Goal: Task Accomplishment & Management: Manage account settings

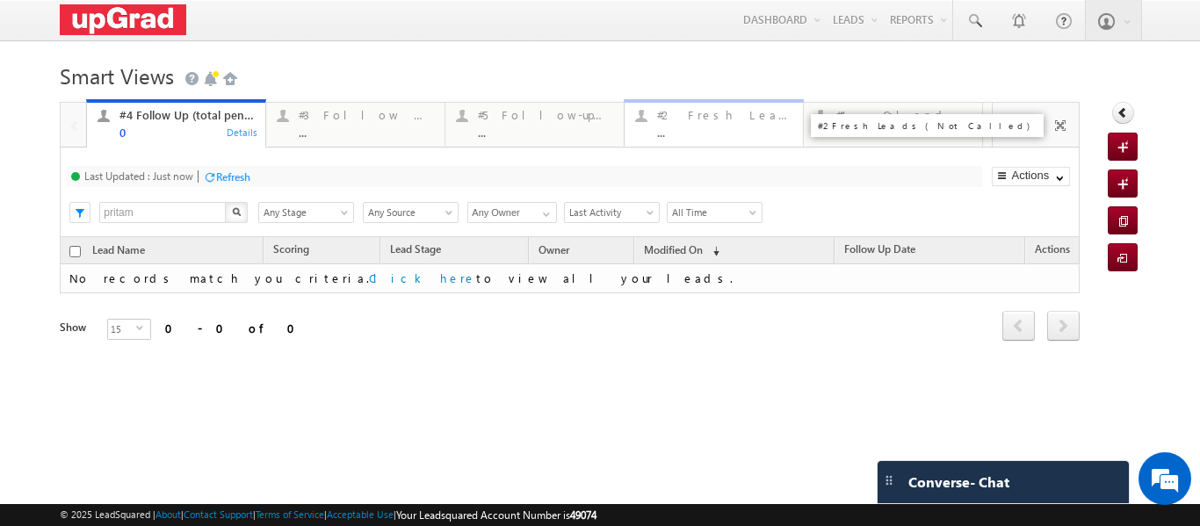
click at [698, 116] on div "#2 Fresh Leads (Not Called)" at bounding box center [724, 115] width 135 height 14
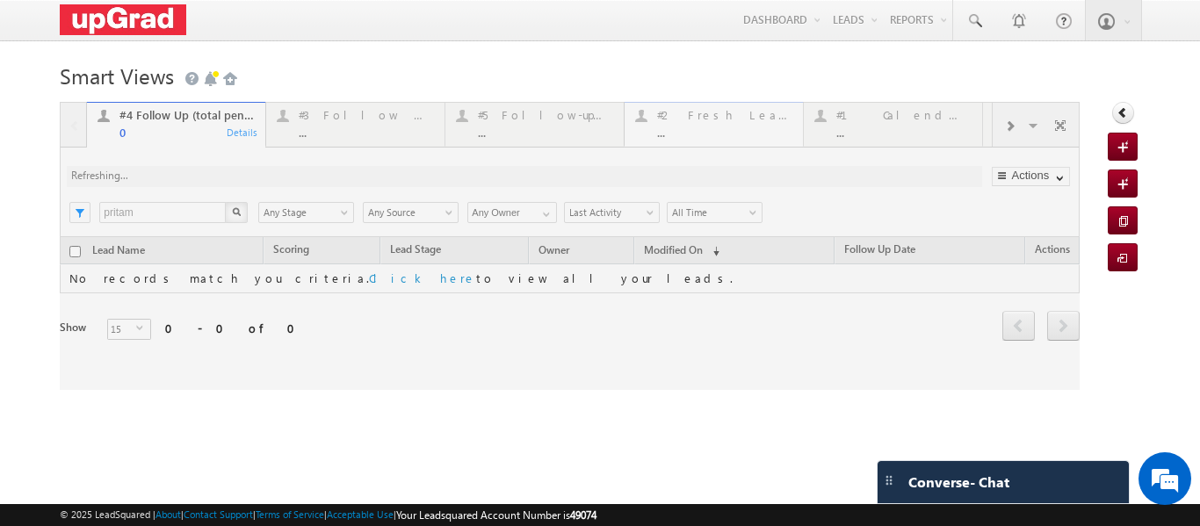
click at [698, 116] on div at bounding box center [570, 246] width 1020 height 288
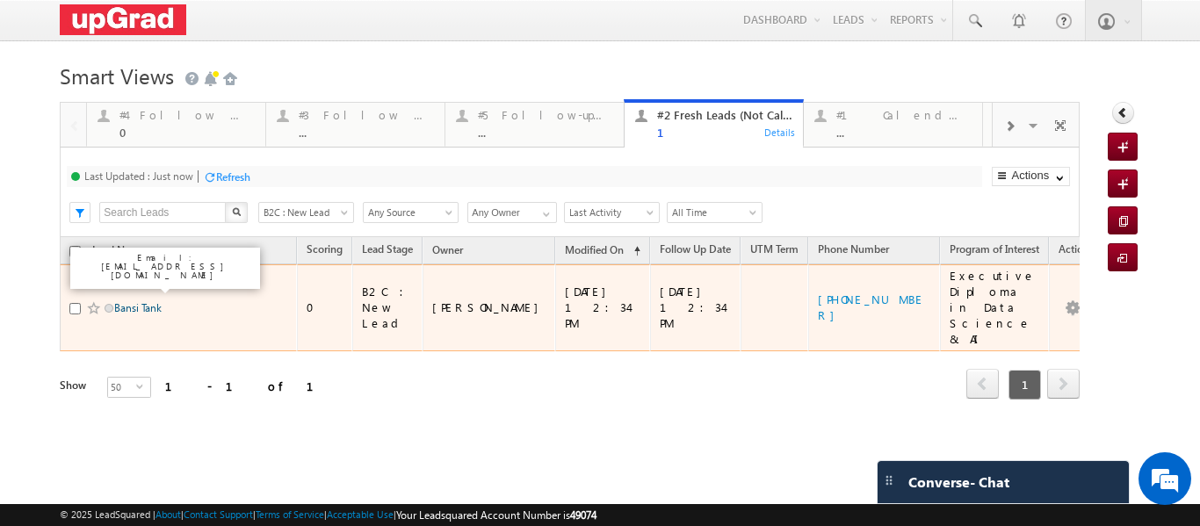
click at [129, 301] on link "Bansi Tank" at bounding box center [137, 307] width 47 height 13
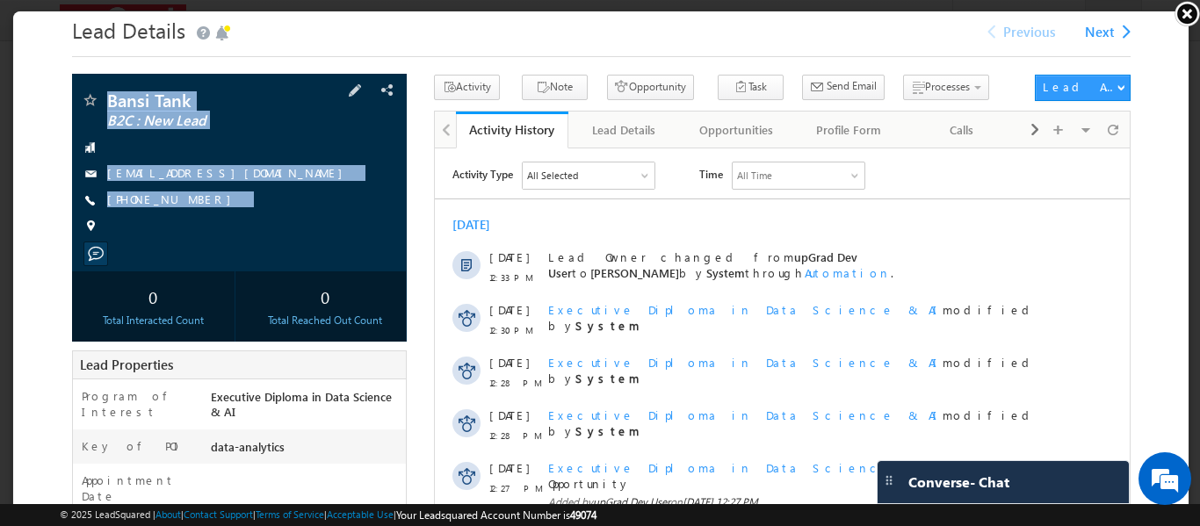
drag, startPoint x: 104, startPoint y: 83, endPoint x: 235, endPoint y: 229, distance: 196.0
click at [235, 229] on div "Bansi Tank B2C : New Lead 7567587064@gmail.com" at bounding box center [237, 171] width 335 height 198
copy div "Bansi Tank B2C : New Lead 7567587064@gmail.com +91-7567587064"
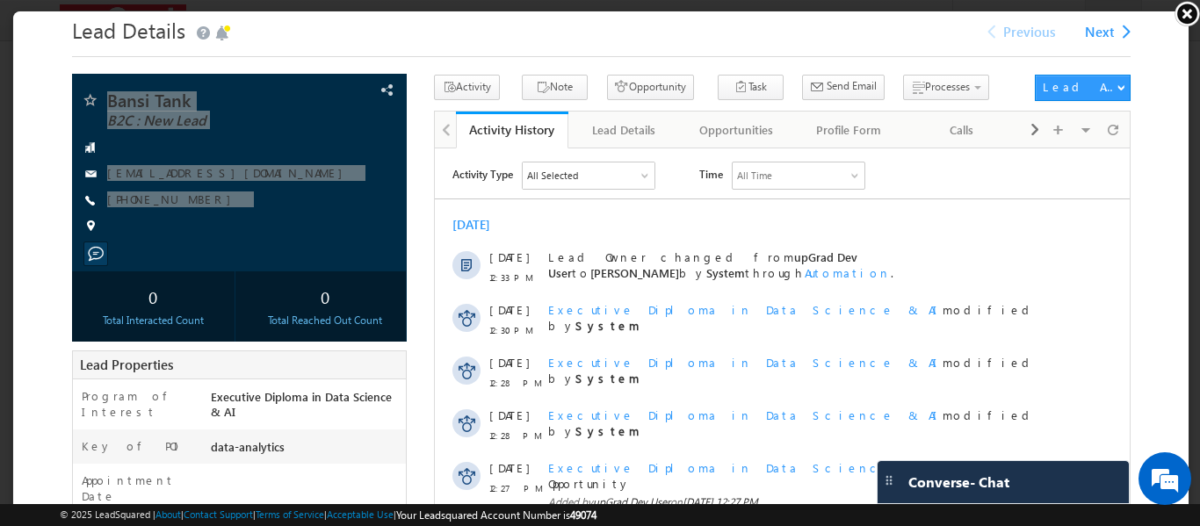
click at [1186, 10] on link at bounding box center [1187, 13] width 26 height 26
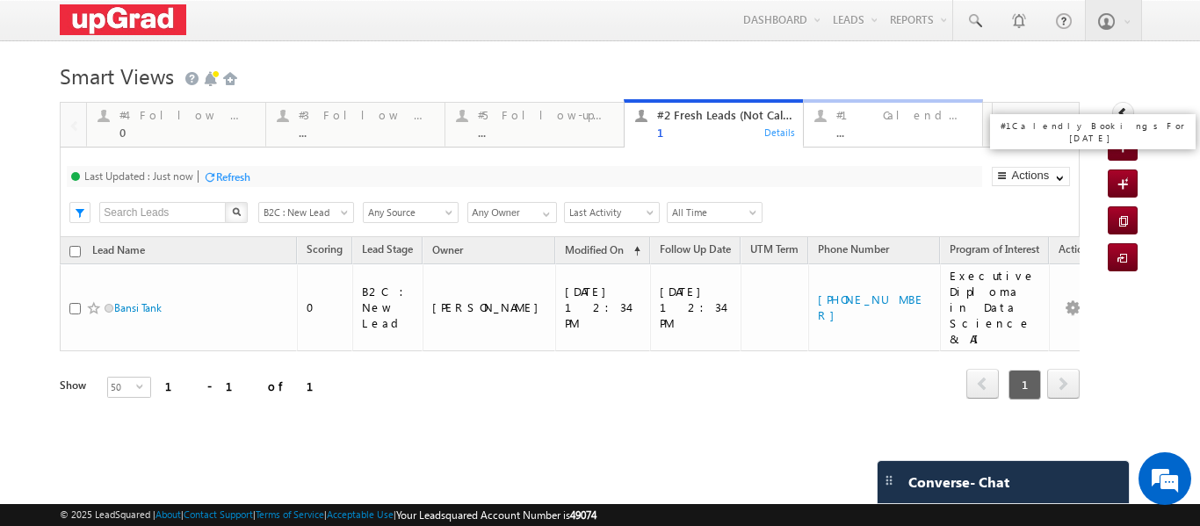
click at [863, 128] on div "..." at bounding box center [903, 132] width 135 height 13
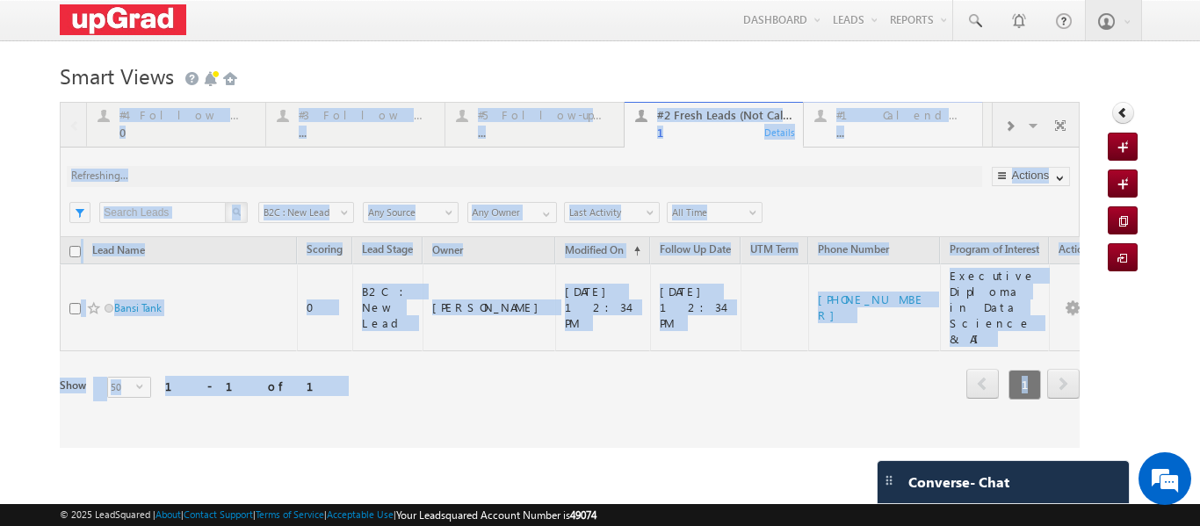
click at [863, 128] on div at bounding box center [570, 275] width 1020 height 346
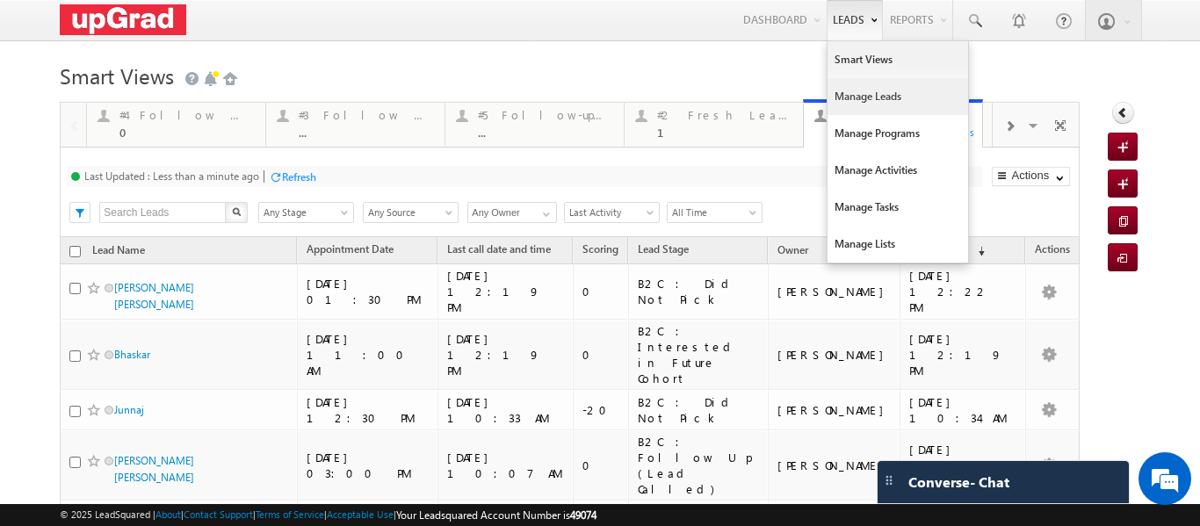
click at [874, 88] on link "Manage Leads" at bounding box center [898, 96] width 141 height 37
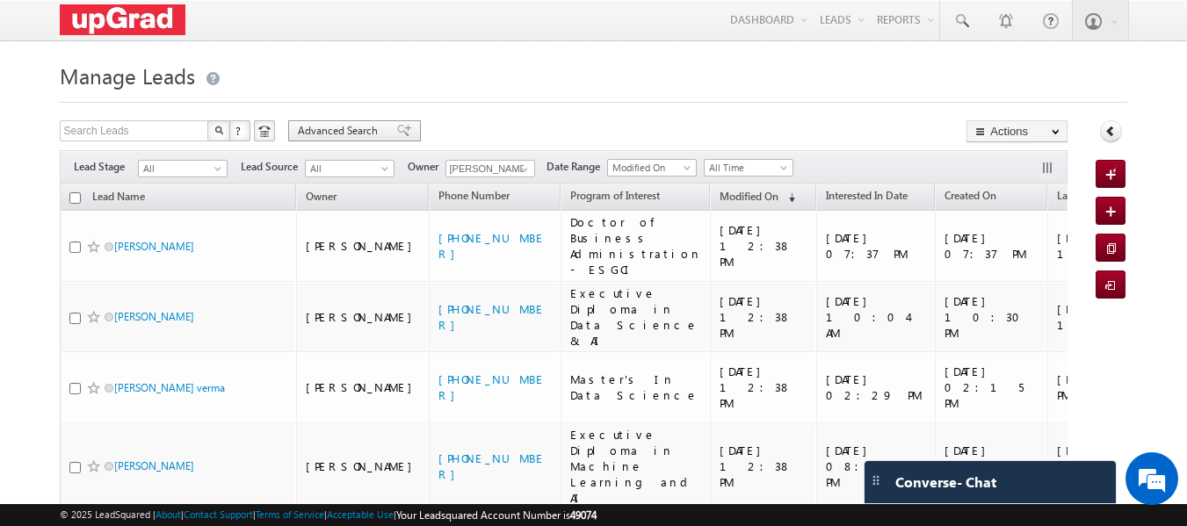
click at [334, 121] on div "Advanced Search" at bounding box center [354, 130] width 133 height 21
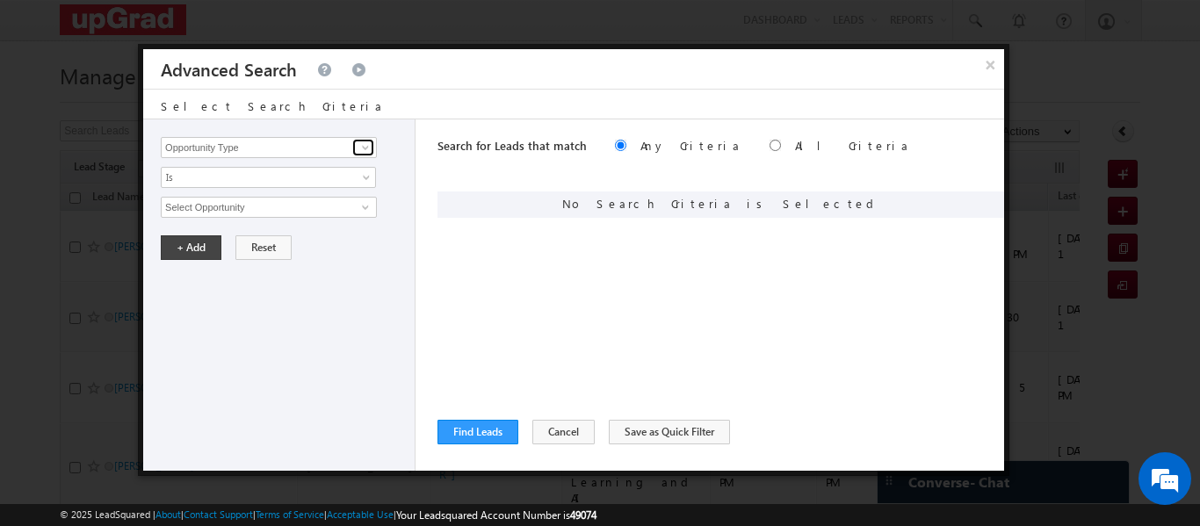
click at [371, 148] on span at bounding box center [365, 148] width 14 height 14
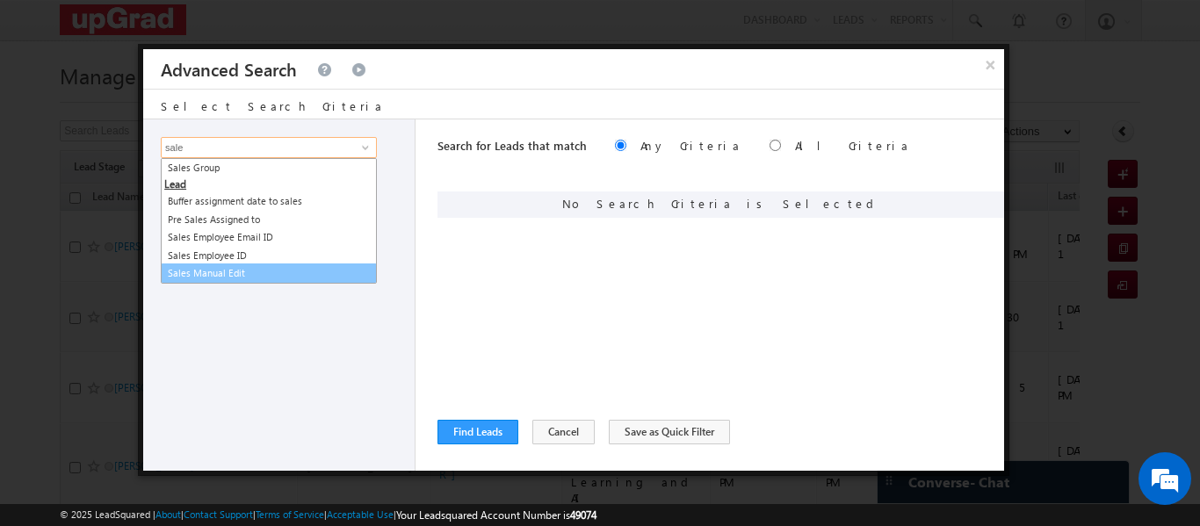
click at [226, 269] on link "Sales Manual Edit" at bounding box center [269, 274] width 216 height 20
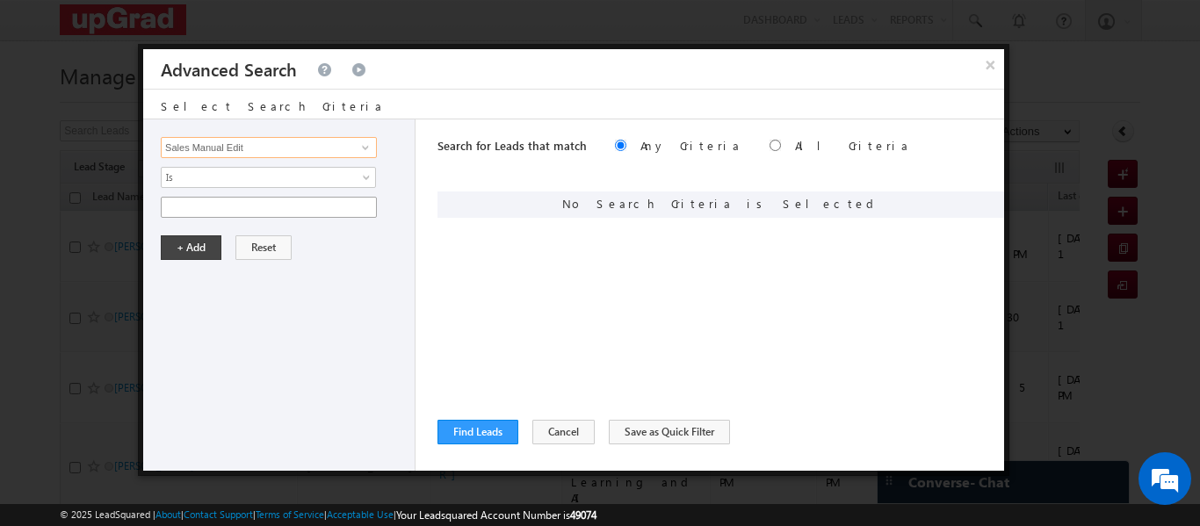
type input "Sales Manual Edit"
paste input "Not called after 4pm- 0 interacted"
click at [206, 207] on input "Not called after 4pm- 0 interacted" at bounding box center [269, 207] width 216 height 21
type input "Not called after 4pm- 0 interacted"
click at [770, 147] on input "radio" at bounding box center [775, 145] width 11 height 11
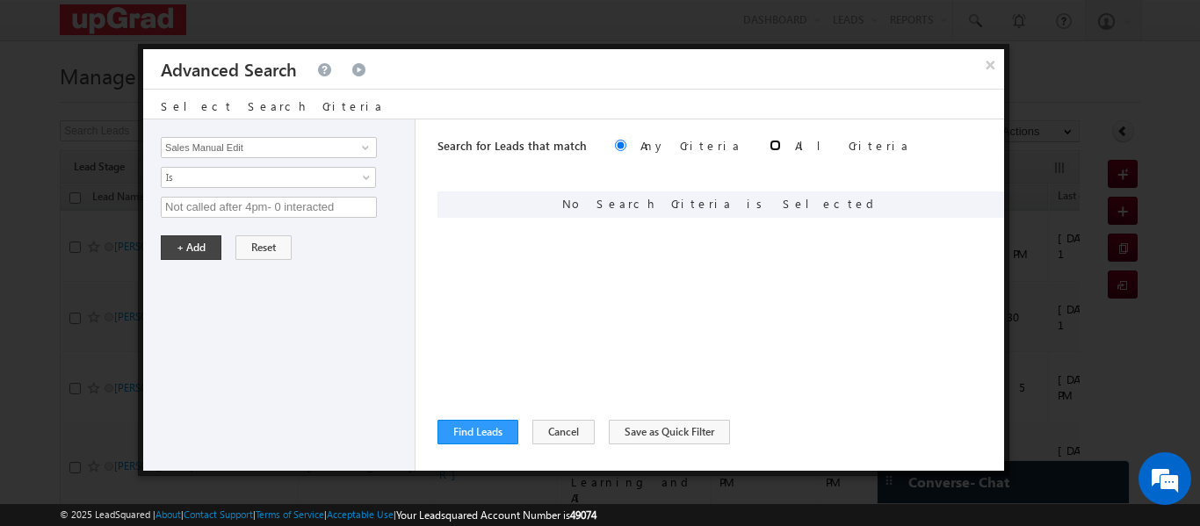
radio input "true"
click at [197, 245] on button "+ Add" at bounding box center [191, 247] width 61 height 25
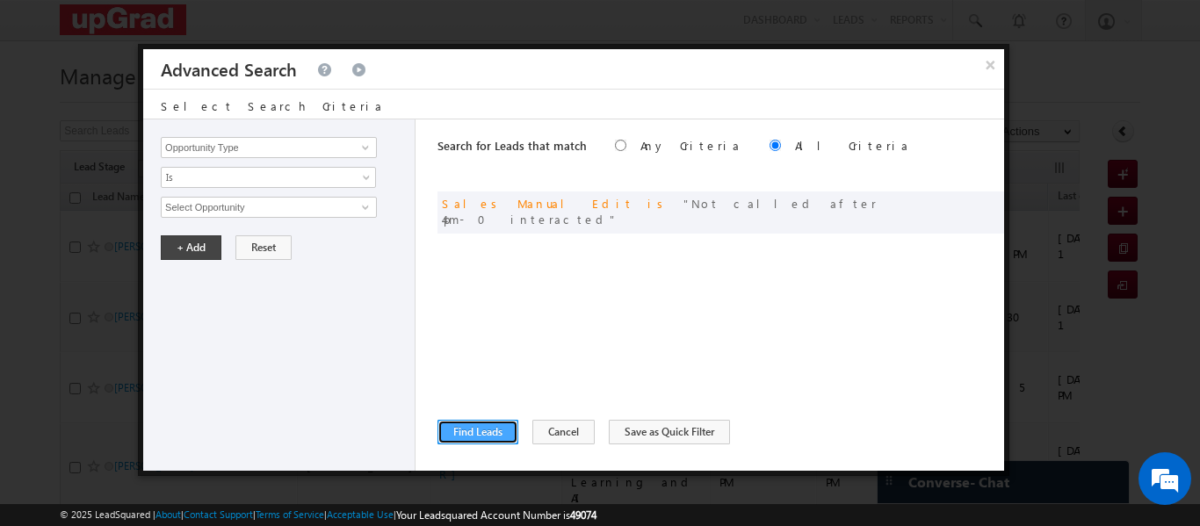
click at [492, 423] on button "Find Leads" at bounding box center [477, 432] width 81 height 25
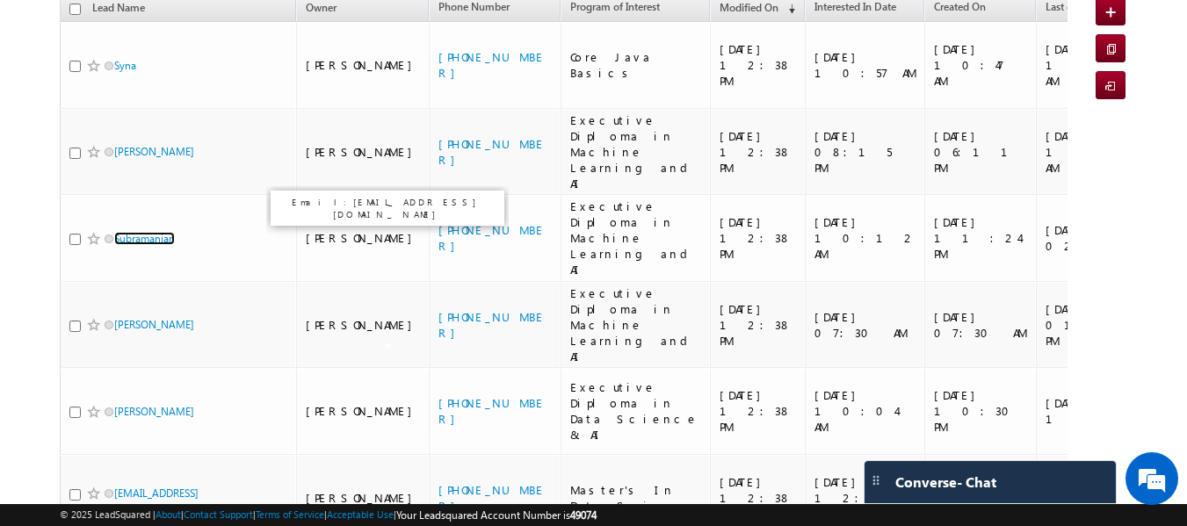
scroll to position [113, 0]
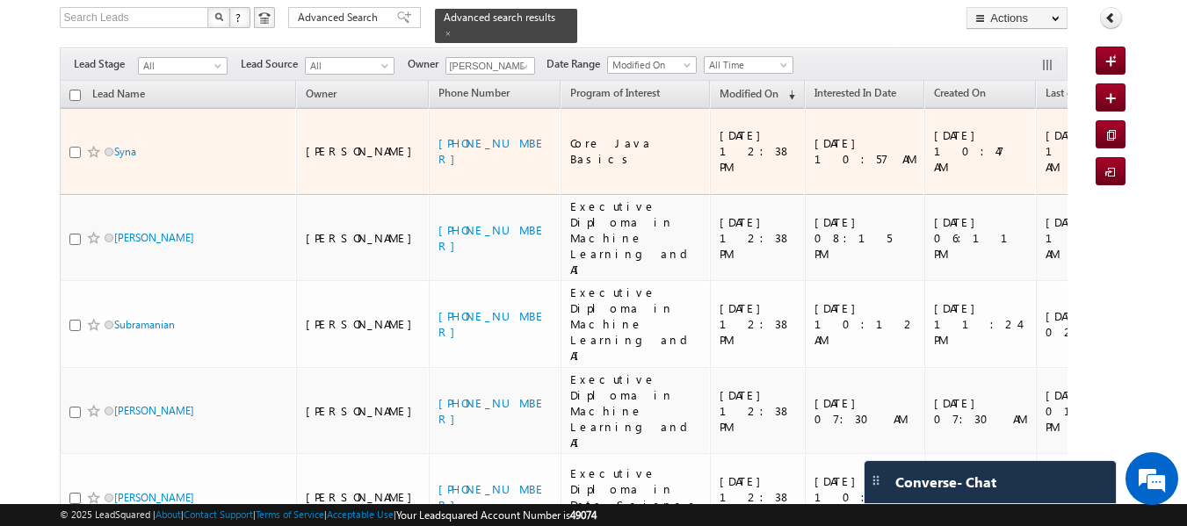
click at [77, 147] on input "checkbox" at bounding box center [74, 152] width 11 height 11
checkbox input "true"
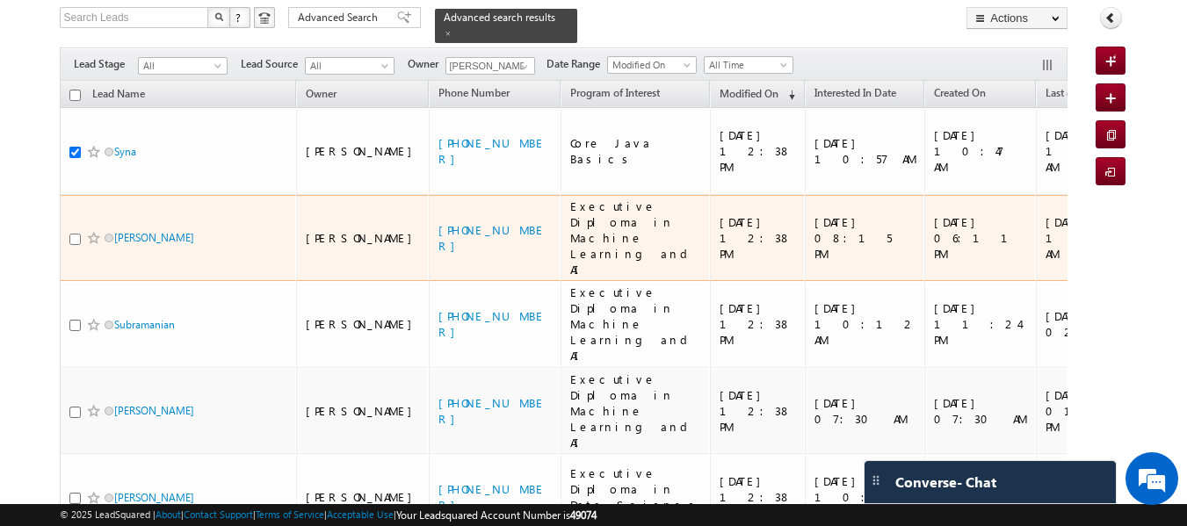
click at [79, 234] on input "checkbox" at bounding box center [74, 239] width 11 height 11
checkbox input "true"
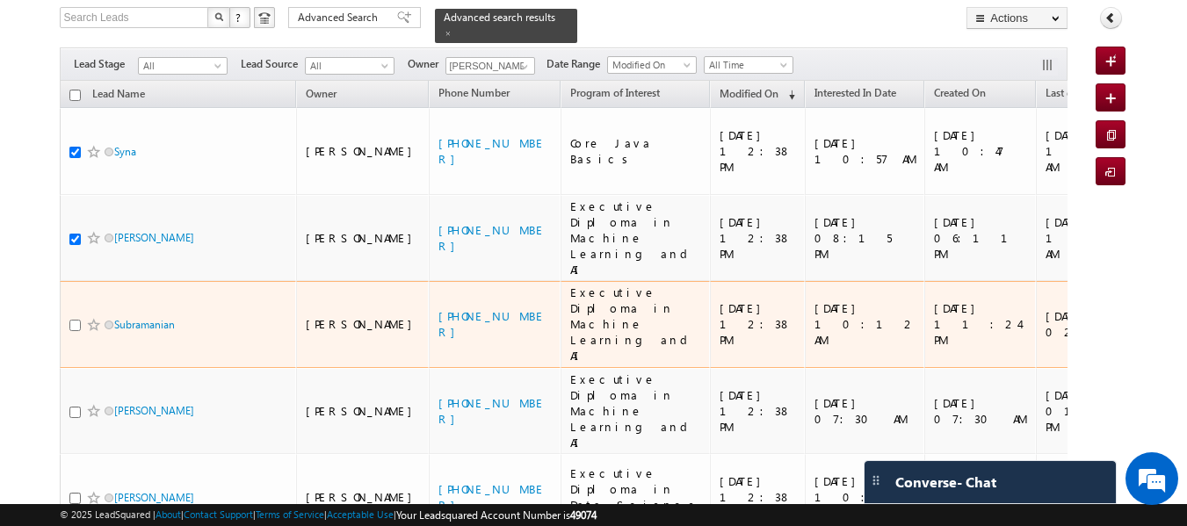
click at [73, 320] on input "checkbox" at bounding box center [74, 325] width 11 height 11
checkbox input "true"
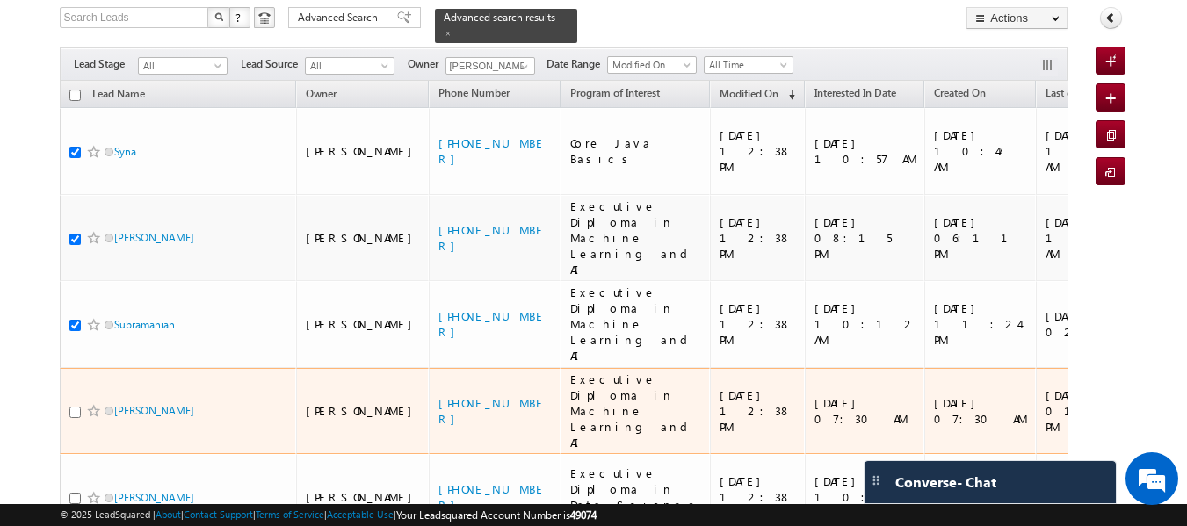
click at [75, 407] on input "checkbox" at bounding box center [74, 412] width 11 height 11
checkbox input "true"
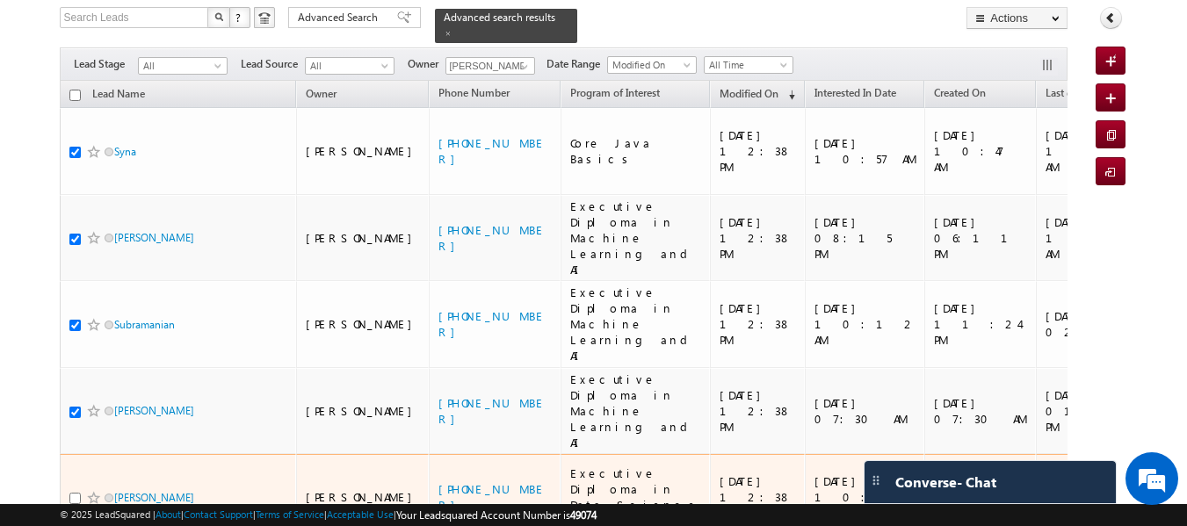
click at [76, 493] on input "checkbox" at bounding box center [74, 498] width 11 height 11
checkbox input "true"
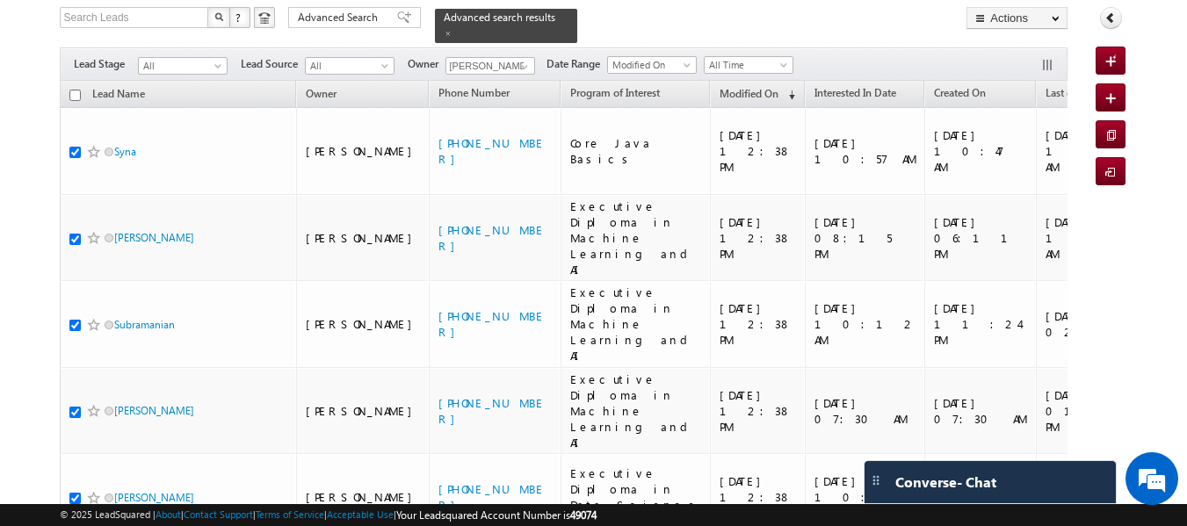
checkbox input "true"
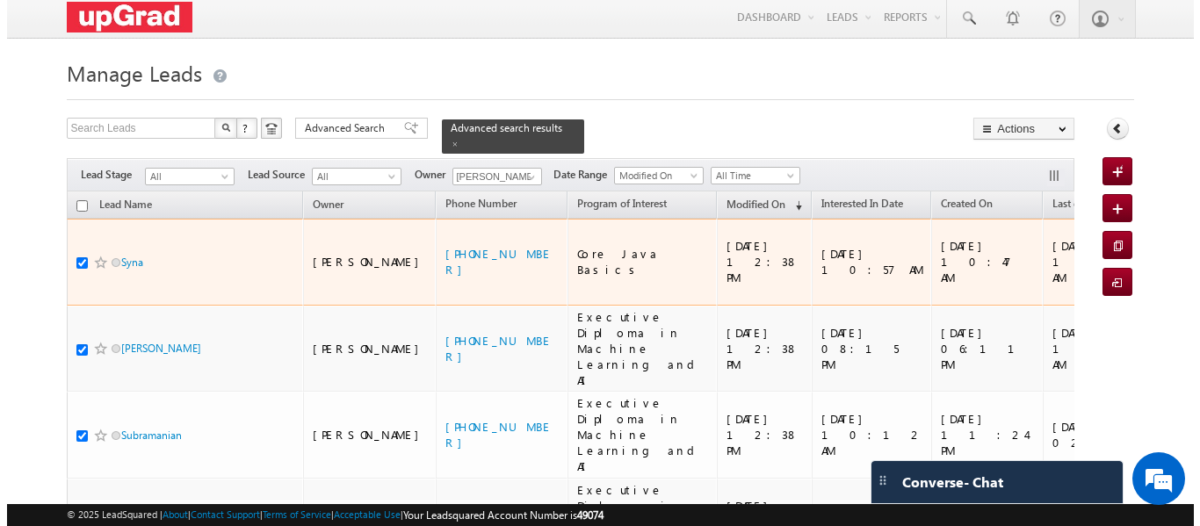
scroll to position [0, 0]
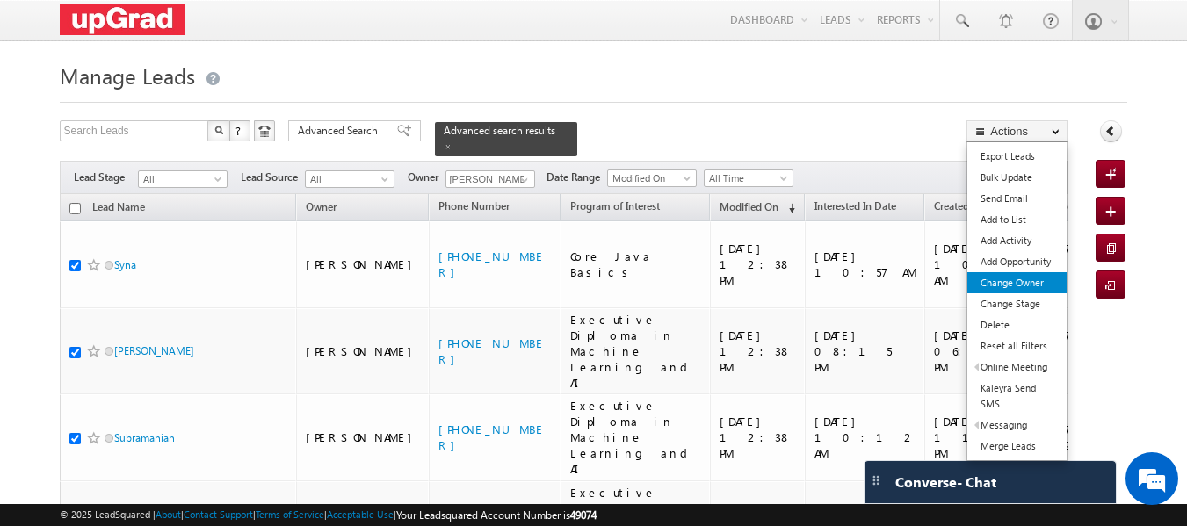
click at [1018, 282] on link "Change Owner" at bounding box center [1016, 282] width 99 height 21
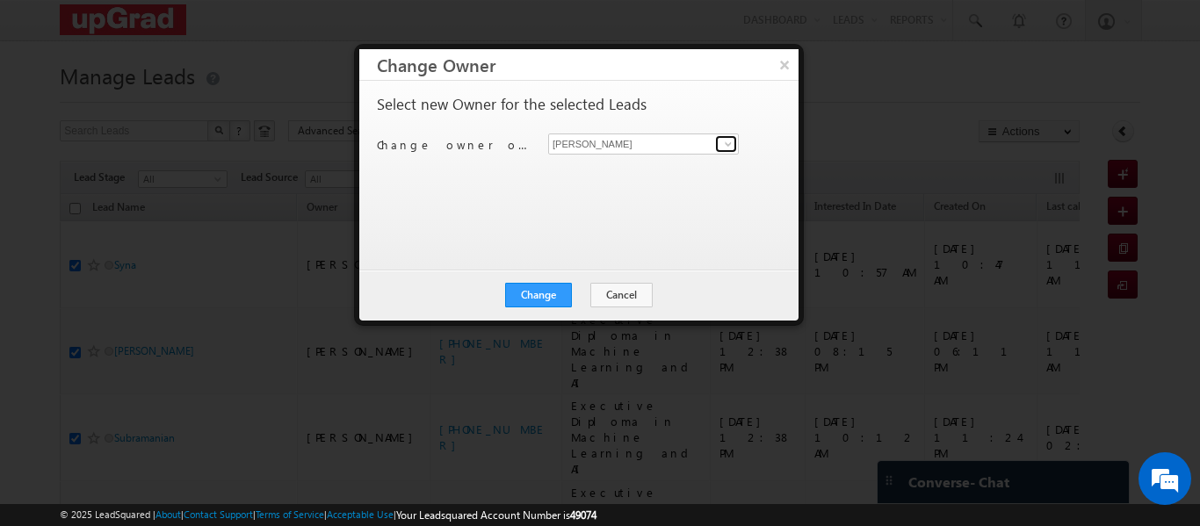
click at [726, 146] on span at bounding box center [728, 144] width 14 height 14
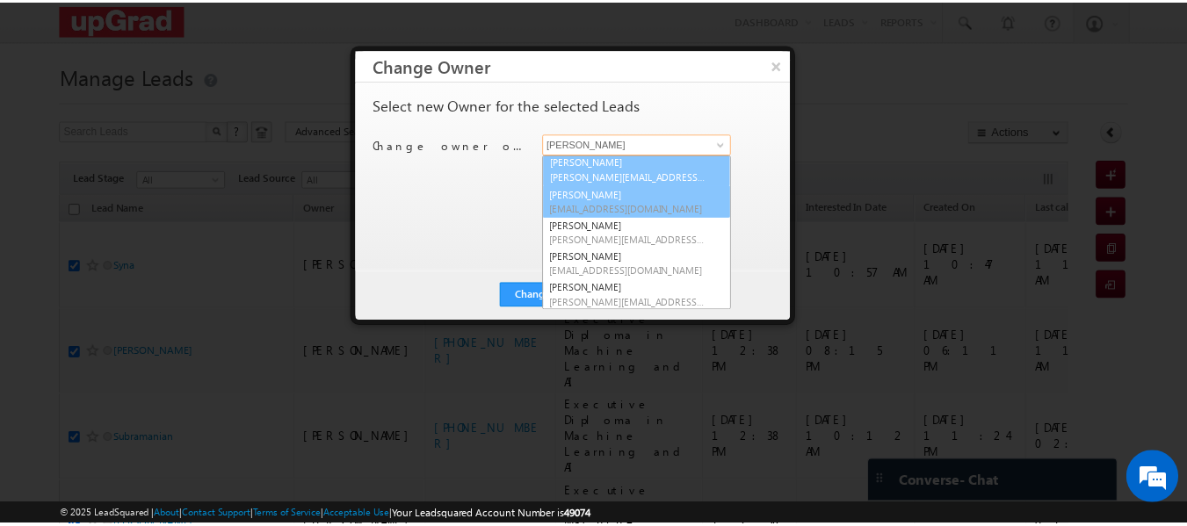
scroll to position [32, 0]
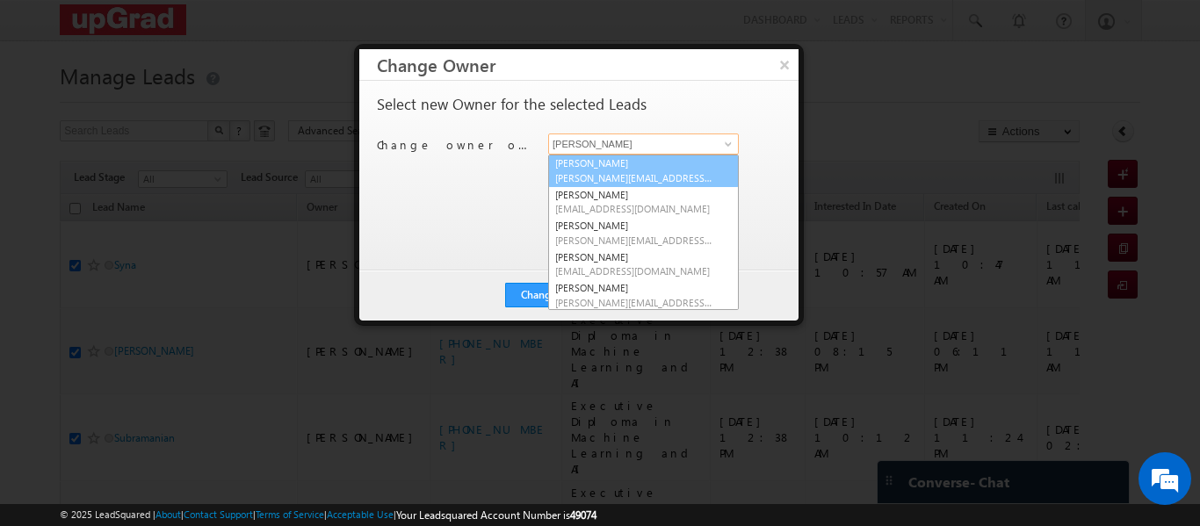
click at [616, 172] on span "rajib.chowdhury@upgrad.com" at bounding box center [634, 177] width 158 height 13
type input "Rajib Chowdhury"
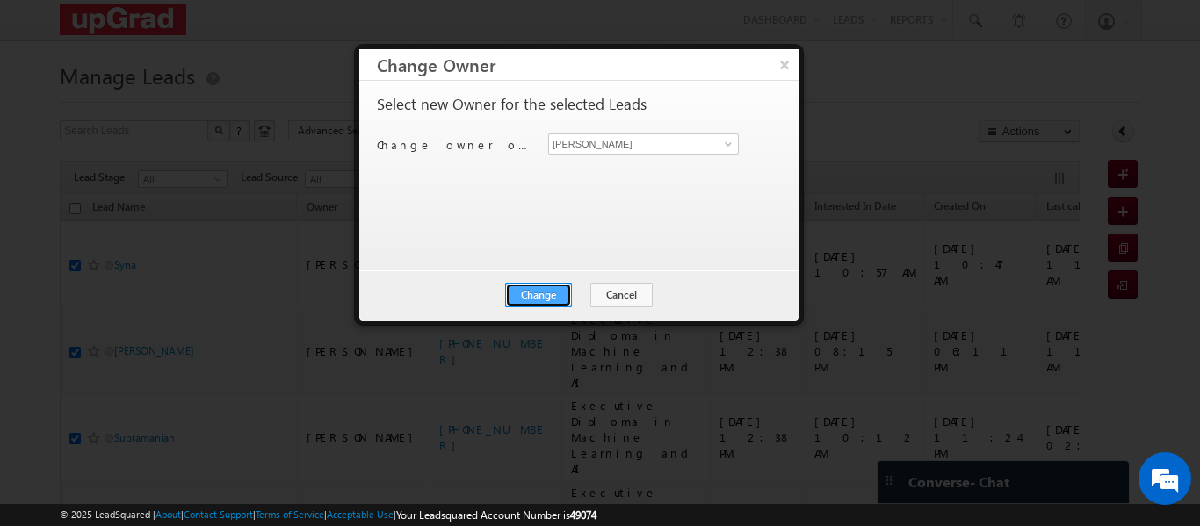
click at [546, 298] on button "Change" at bounding box center [538, 295] width 67 height 25
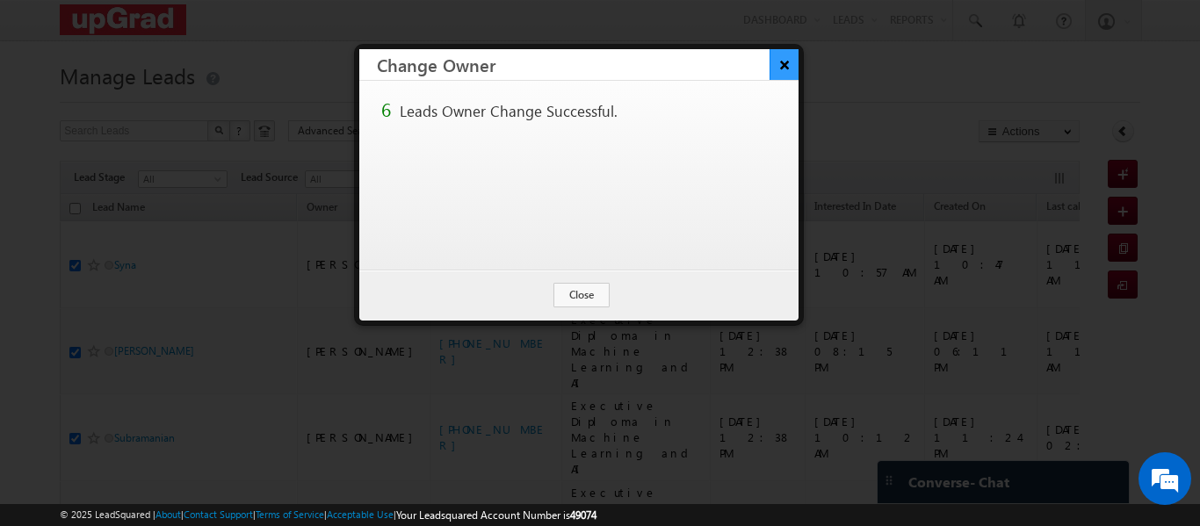
click at [784, 69] on button "×" at bounding box center [784, 64] width 29 height 31
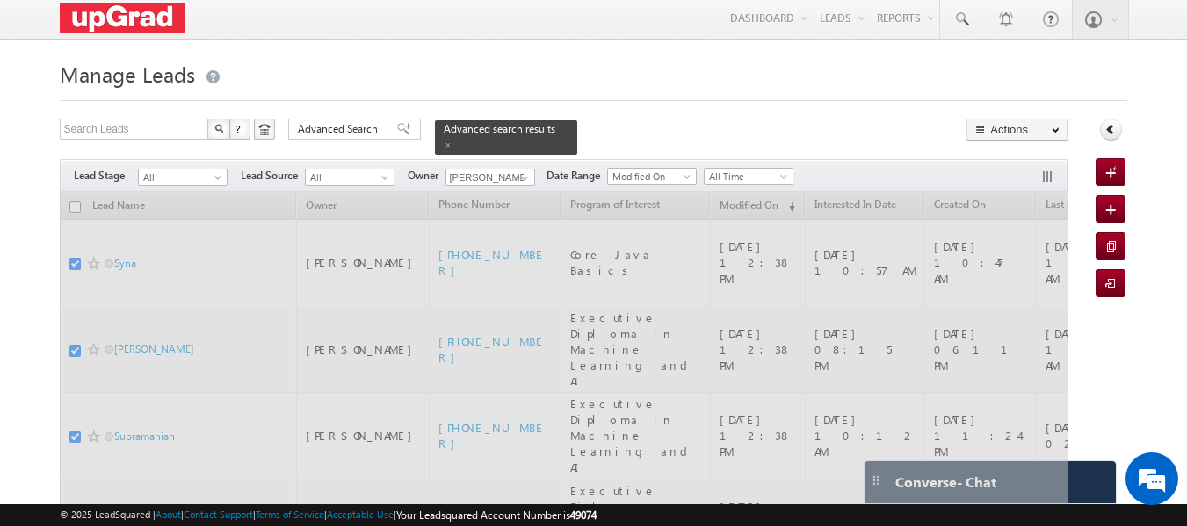
scroll to position [0, 0]
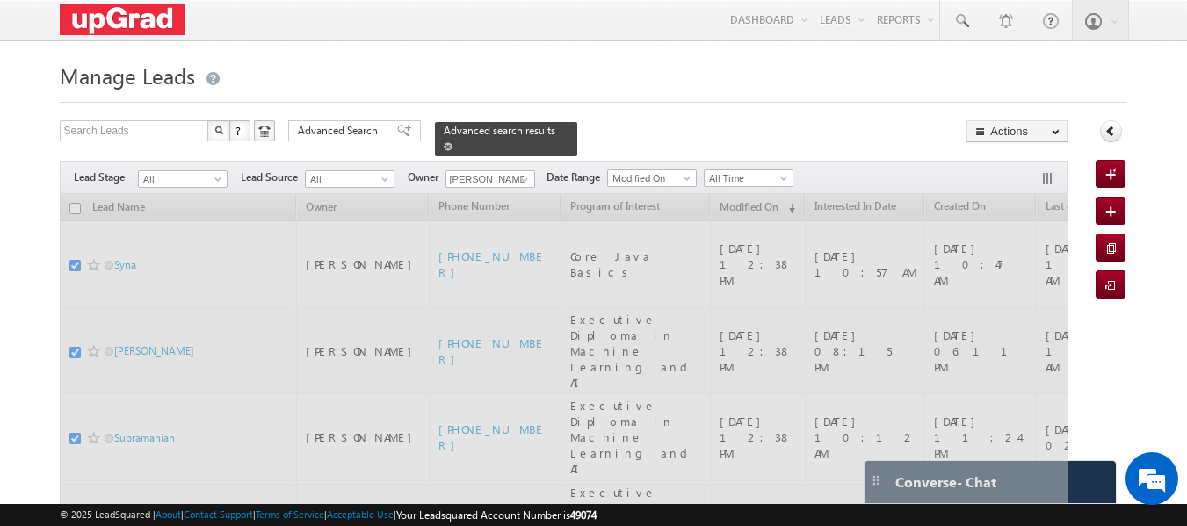
click at [452, 142] on span at bounding box center [448, 146] width 9 height 9
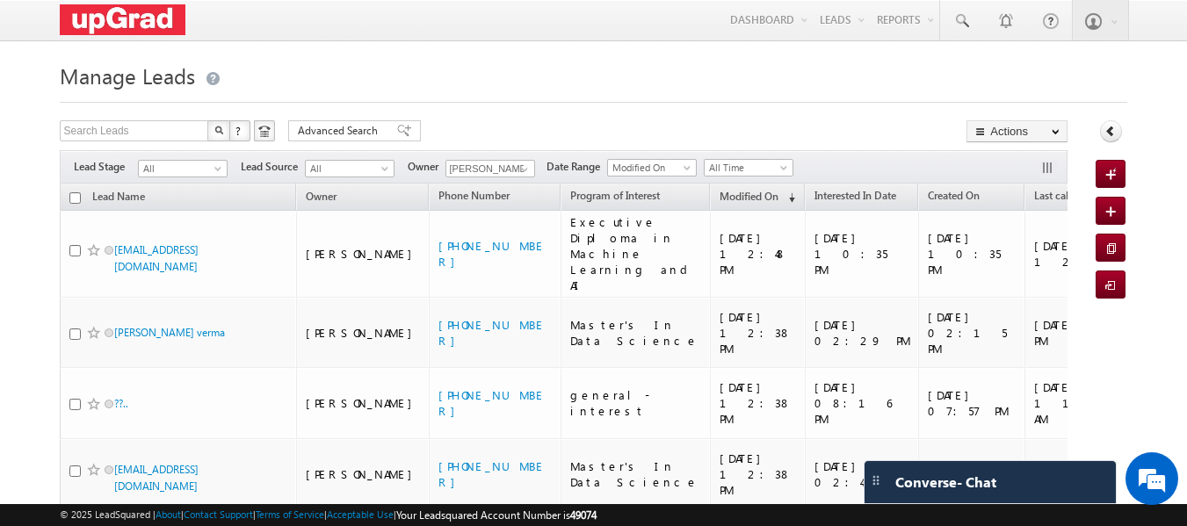
click at [456, 126] on div "Search Leads X ? 108 results found Advanced Search Advanced Search Advanced sea…" at bounding box center [564, 132] width 1008 height 25
click at [364, 130] on span "Advanced Search" at bounding box center [340, 131] width 85 height 16
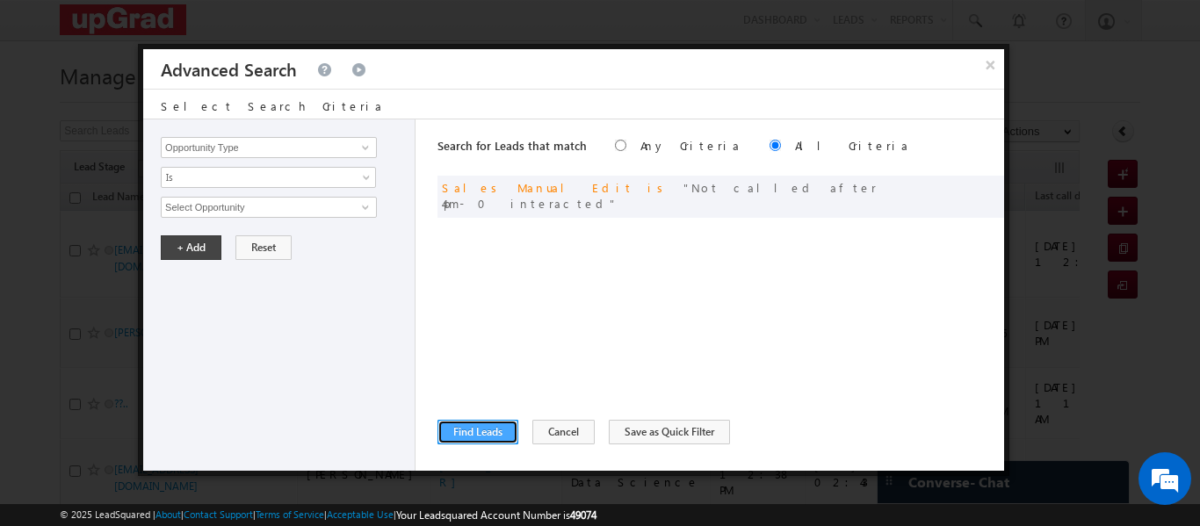
click at [481, 423] on button "Find Leads" at bounding box center [477, 432] width 81 height 25
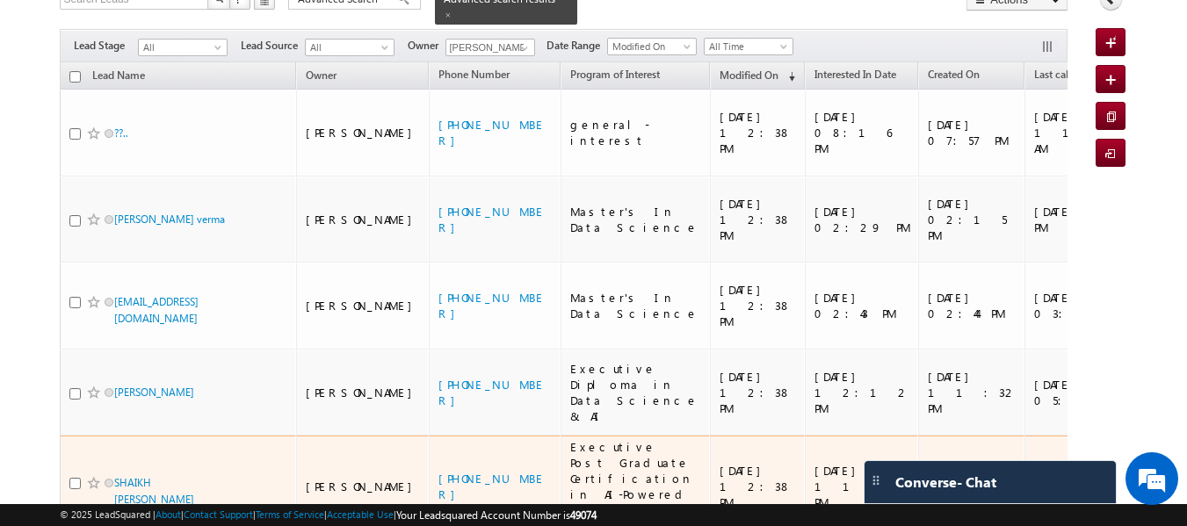
scroll to position [311, 0]
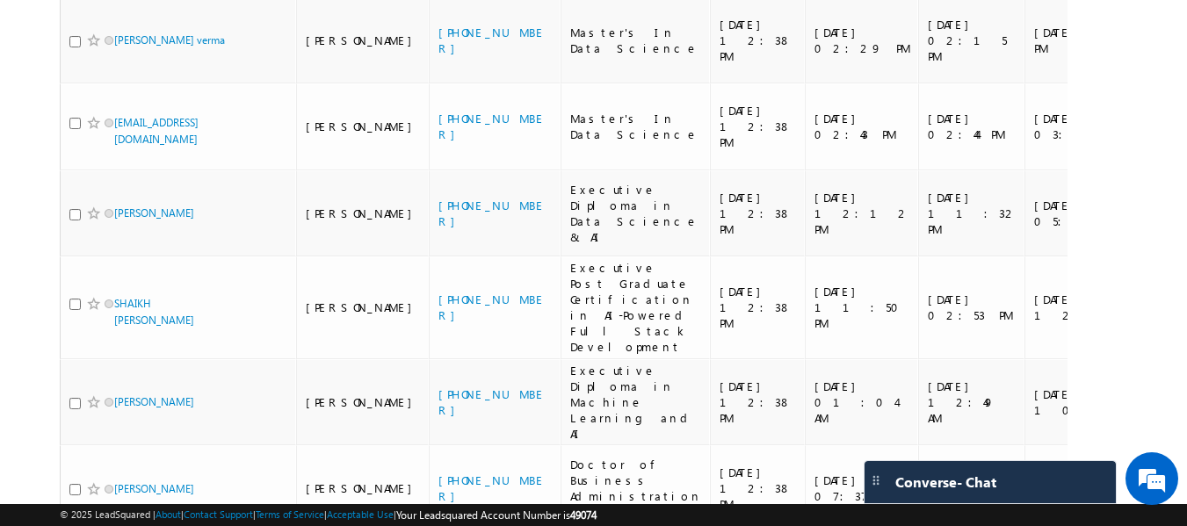
checkbox input "true"
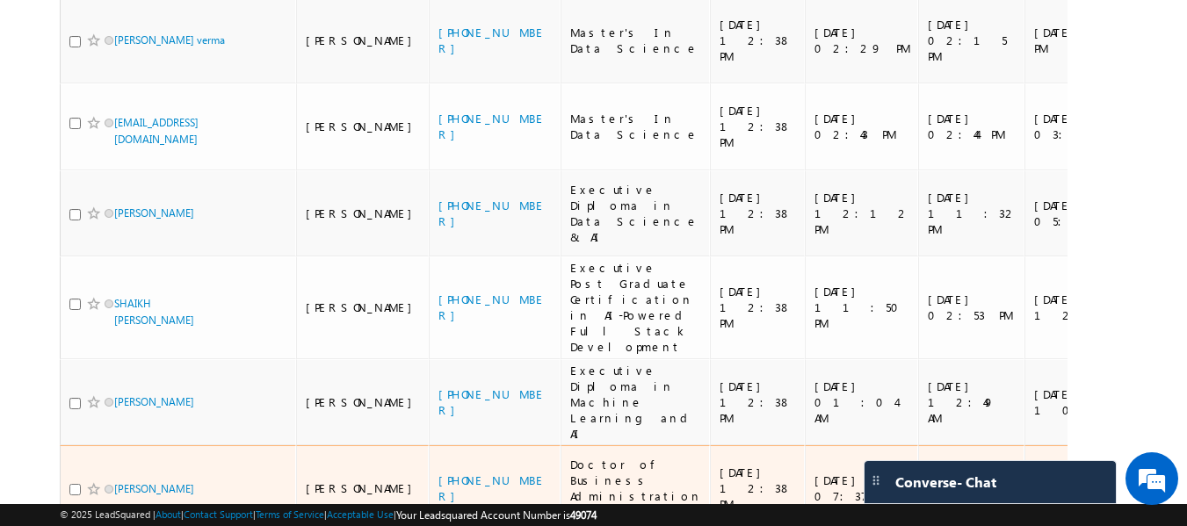
click at [75, 484] on input "checkbox" at bounding box center [74, 489] width 11 height 11
checkbox input "true"
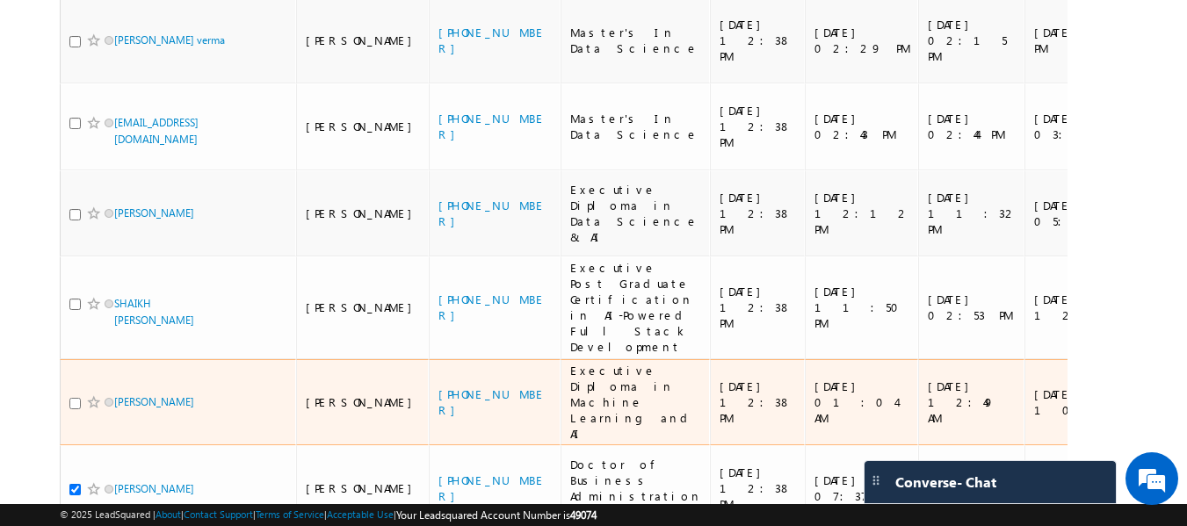
click at [69, 398] on input "checkbox" at bounding box center [74, 403] width 11 height 11
checkbox input "true"
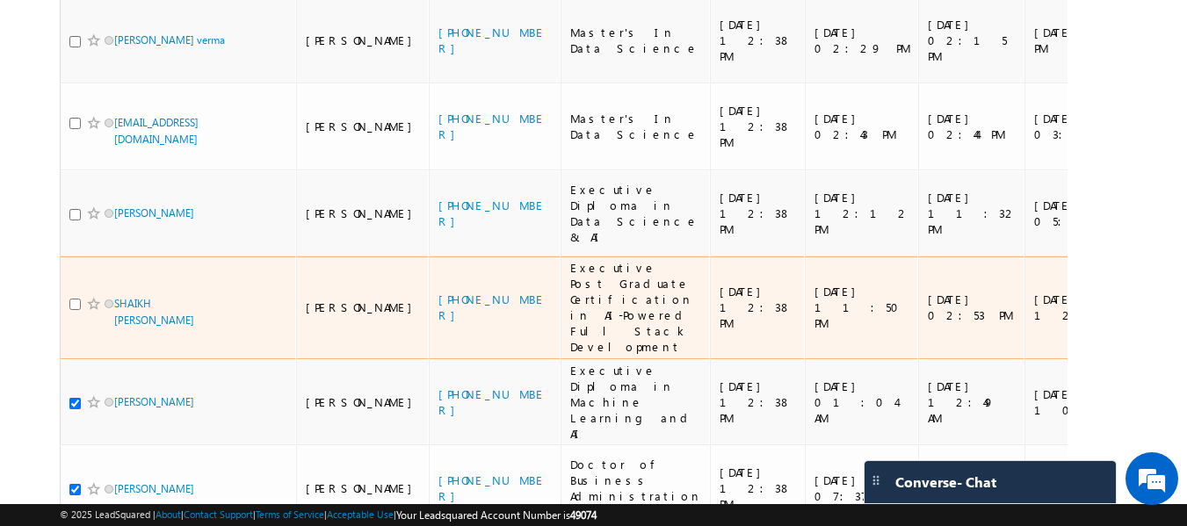
click at [76, 299] on input "checkbox" at bounding box center [74, 304] width 11 height 11
checkbox input "true"
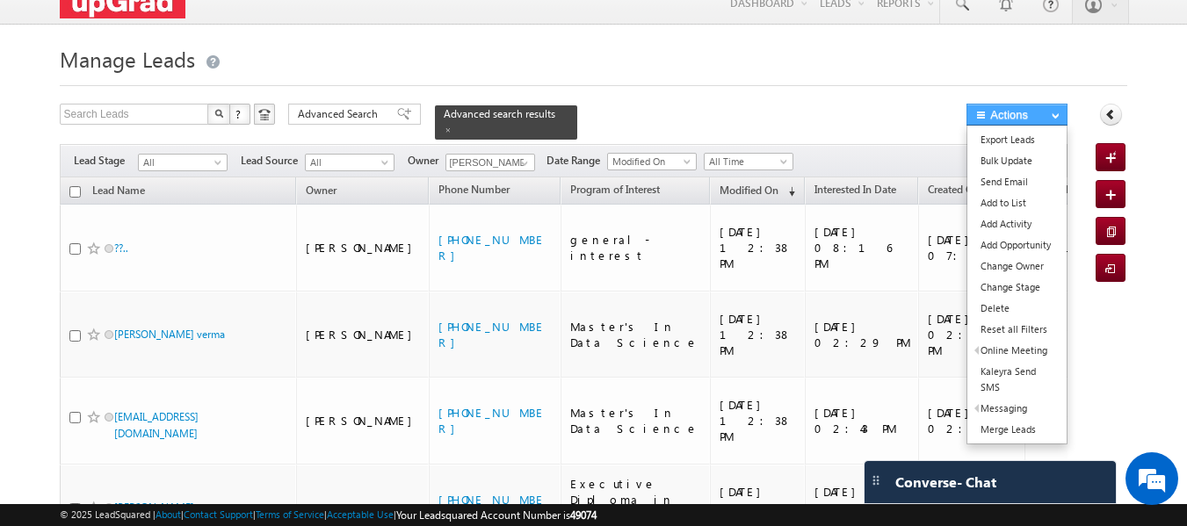
scroll to position [0, 0]
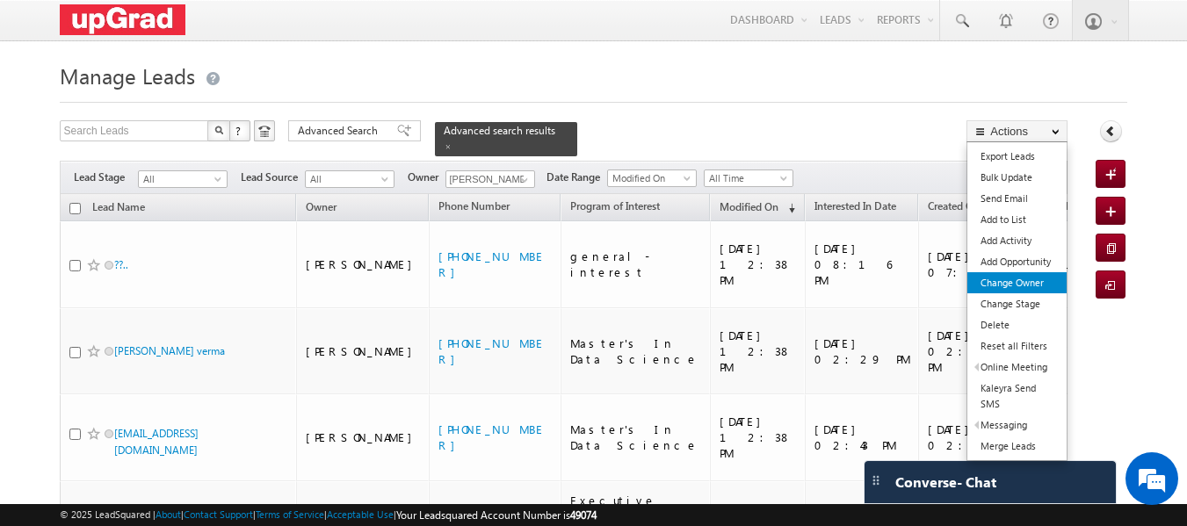
click at [1015, 285] on link "Change Owner" at bounding box center [1016, 282] width 99 height 21
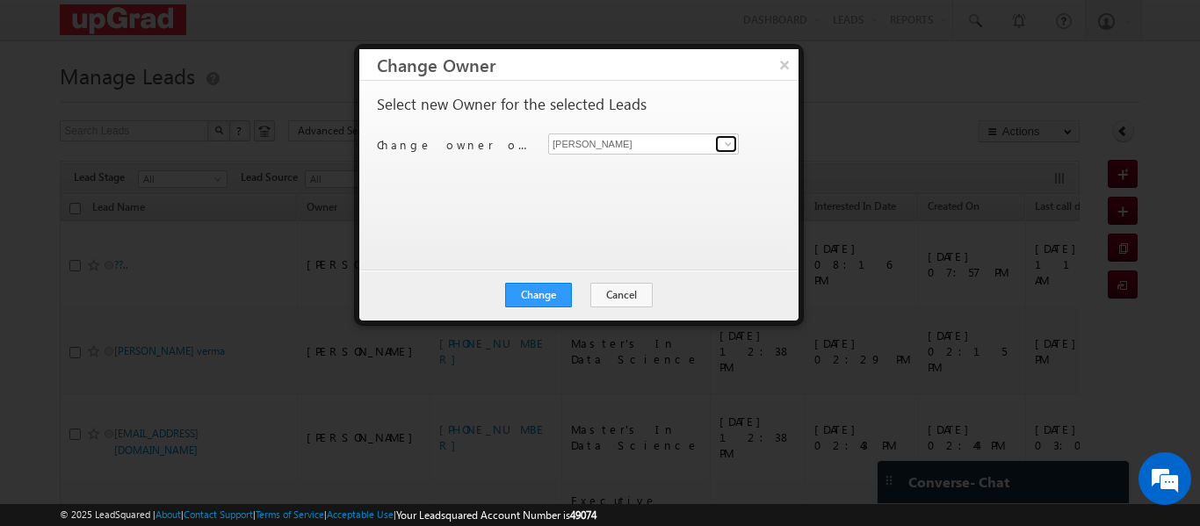
click at [723, 143] on span at bounding box center [728, 144] width 14 height 14
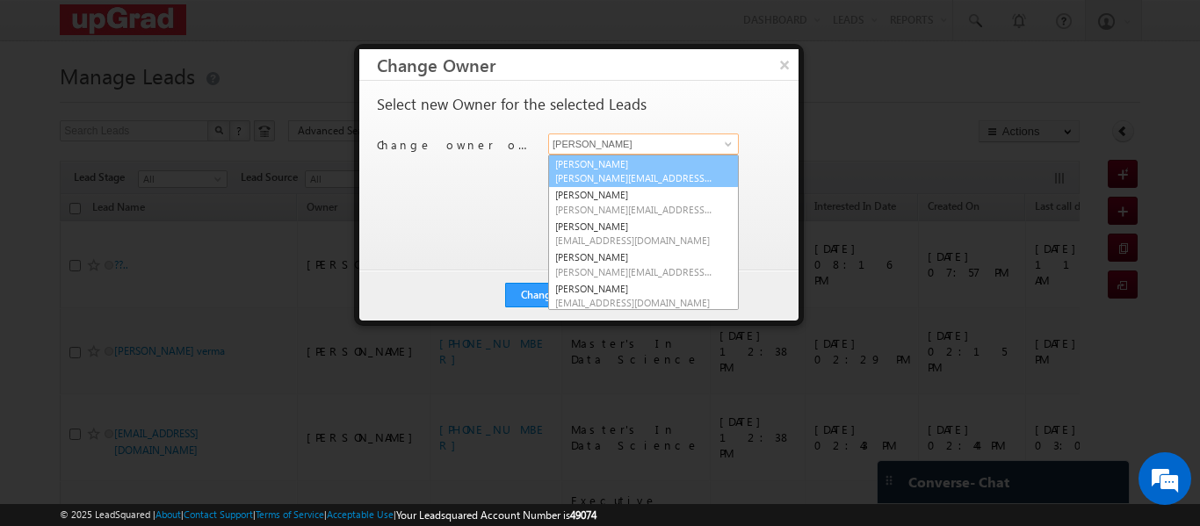
click at [617, 173] on span "Balamurugan.ranganathan@upgrad.com" at bounding box center [634, 177] width 158 height 13
type input "Balamurugan Ranganathan"
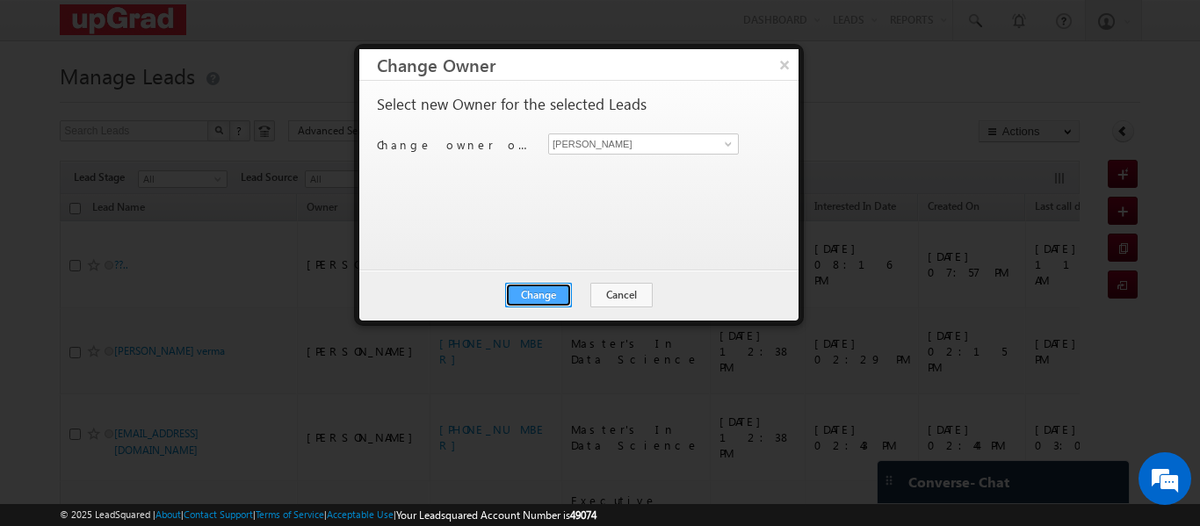
click at [545, 288] on button "Change" at bounding box center [538, 295] width 67 height 25
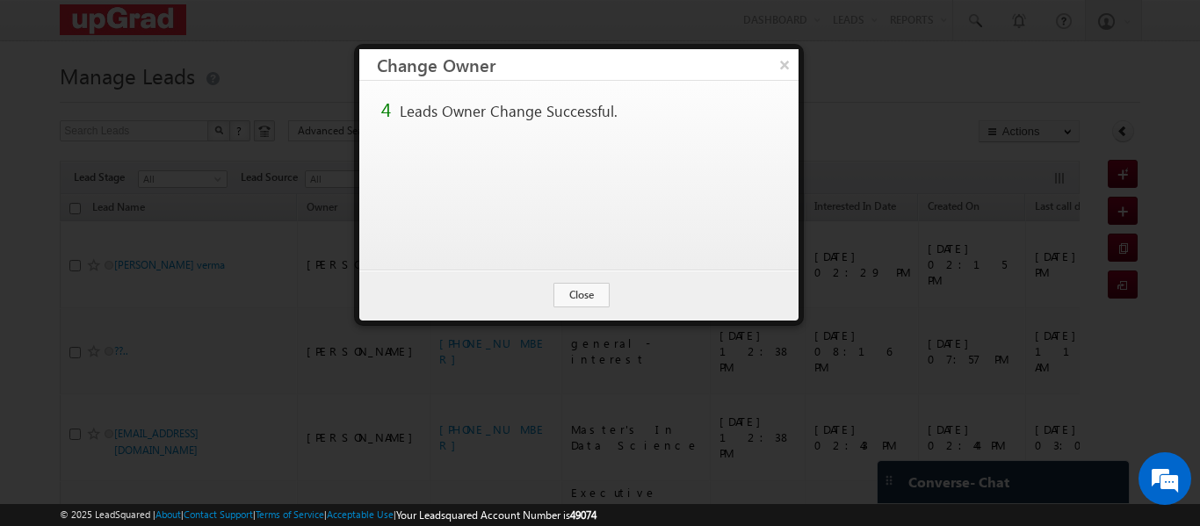
click at [768, 59] on h3 "Change Owner" at bounding box center [588, 64] width 422 height 31
click at [783, 61] on button "×" at bounding box center [784, 64] width 29 height 31
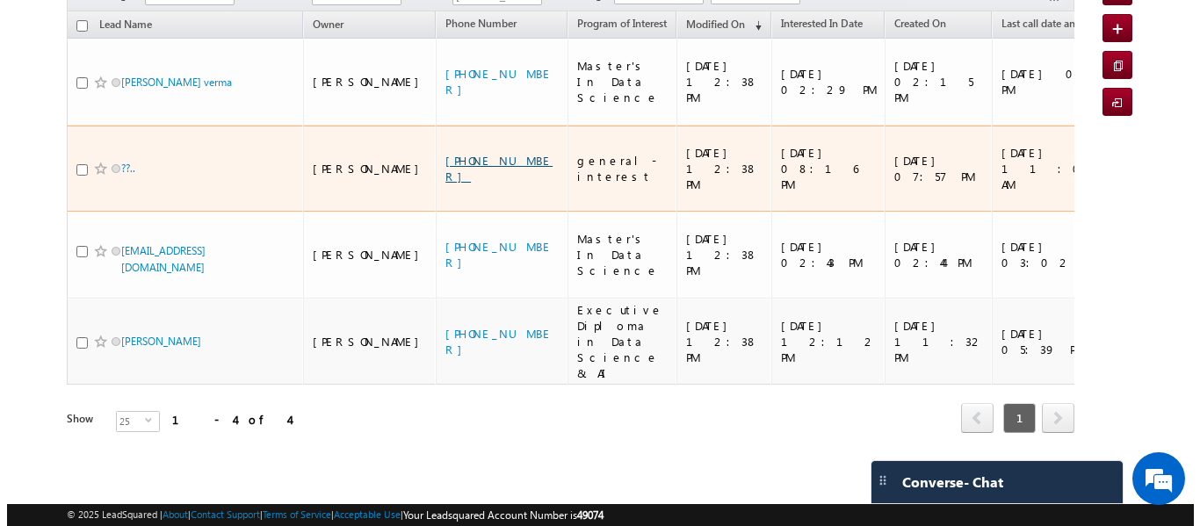
scroll to position [60, 0]
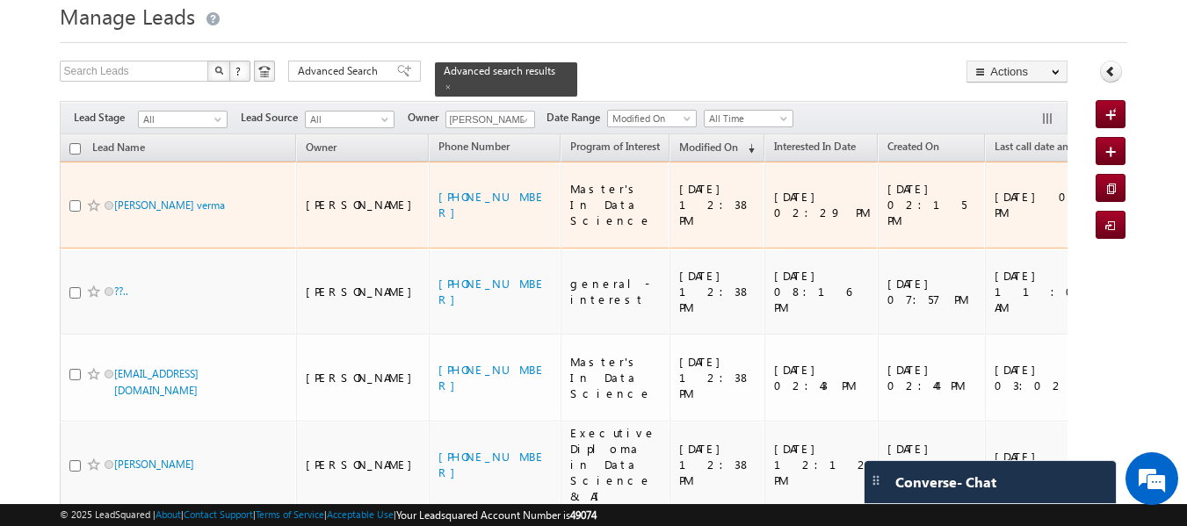
click at [73, 200] on input "checkbox" at bounding box center [74, 205] width 11 height 11
checkbox input "true"
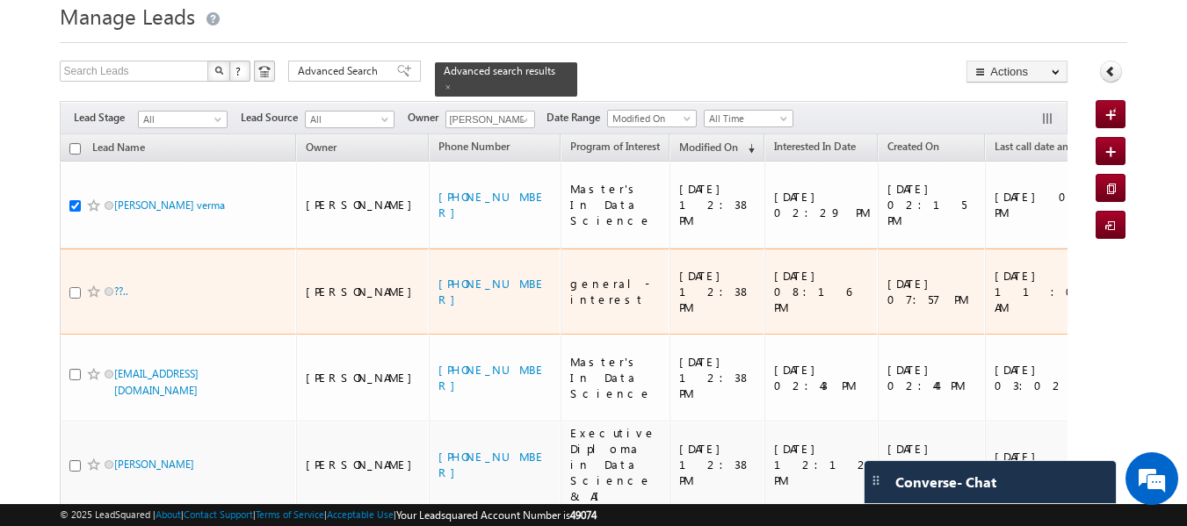
click at [75, 287] on input "checkbox" at bounding box center [74, 292] width 11 height 11
checkbox input "true"
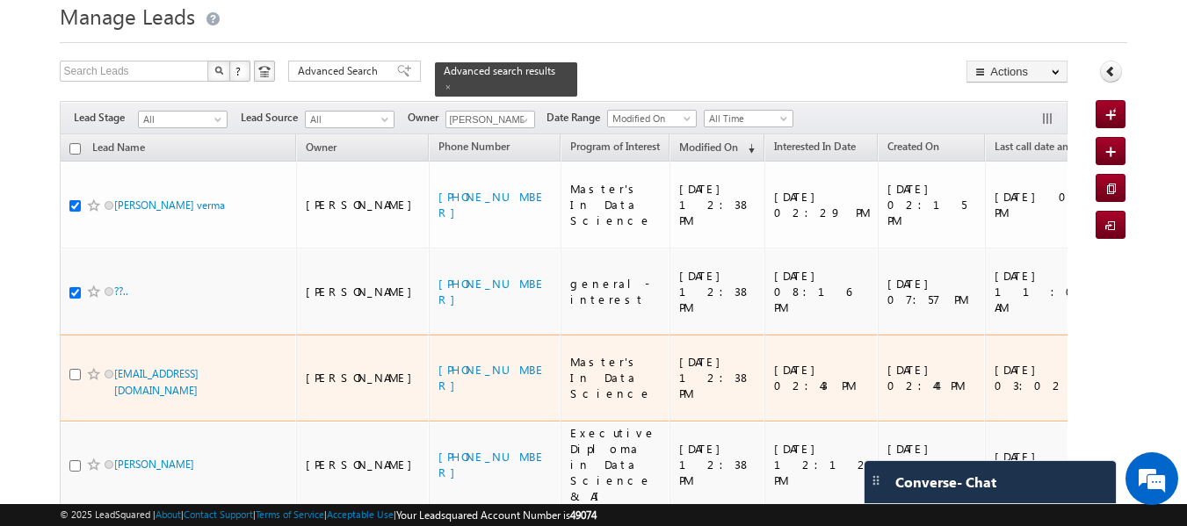
click at [75, 365] on div at bounding box center [96, 374] width 54 height 18
click at [76, 369] on input "checkbox" at bounding box center [74, 374] width 11 height 11
checkbox input "true"
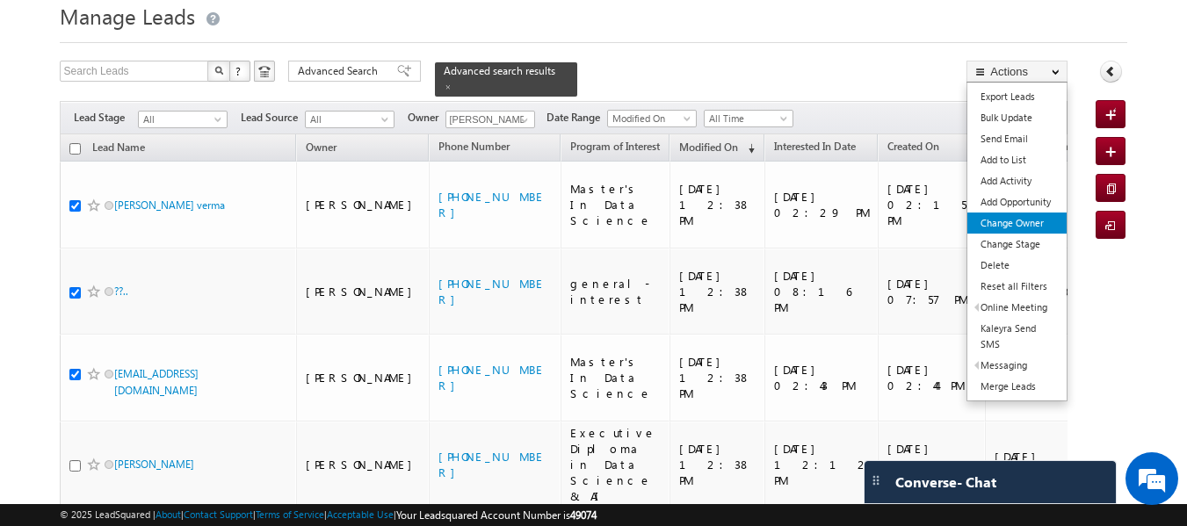
click at [1022, 220] on link "Change Owner" at bounding box center [1016, 223] width 99 height 21
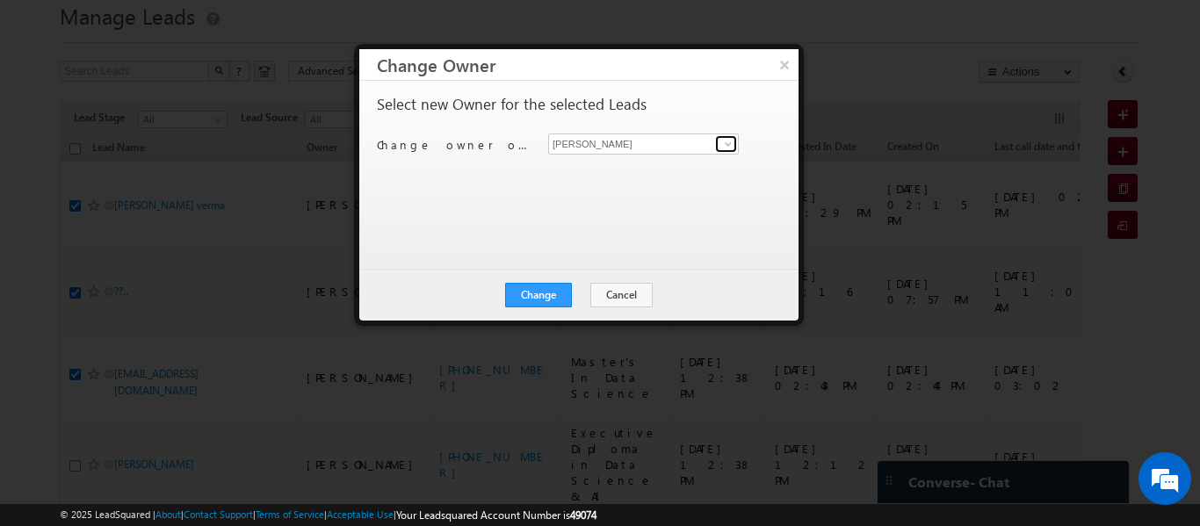
click at [726, 145] on span at bounding box center [728, 144] width 14 height 14
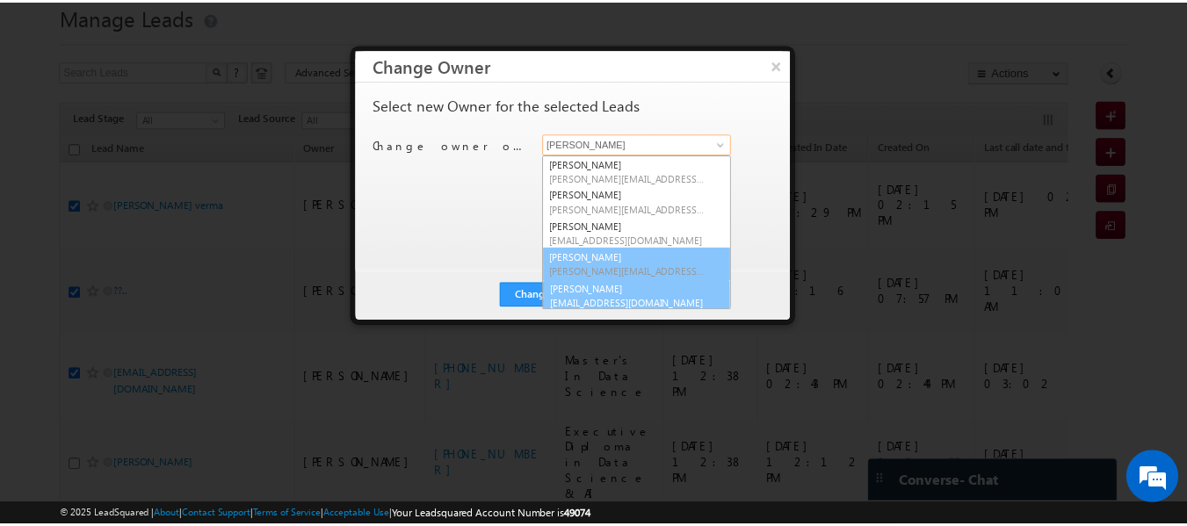
scroll to position [4, 0]
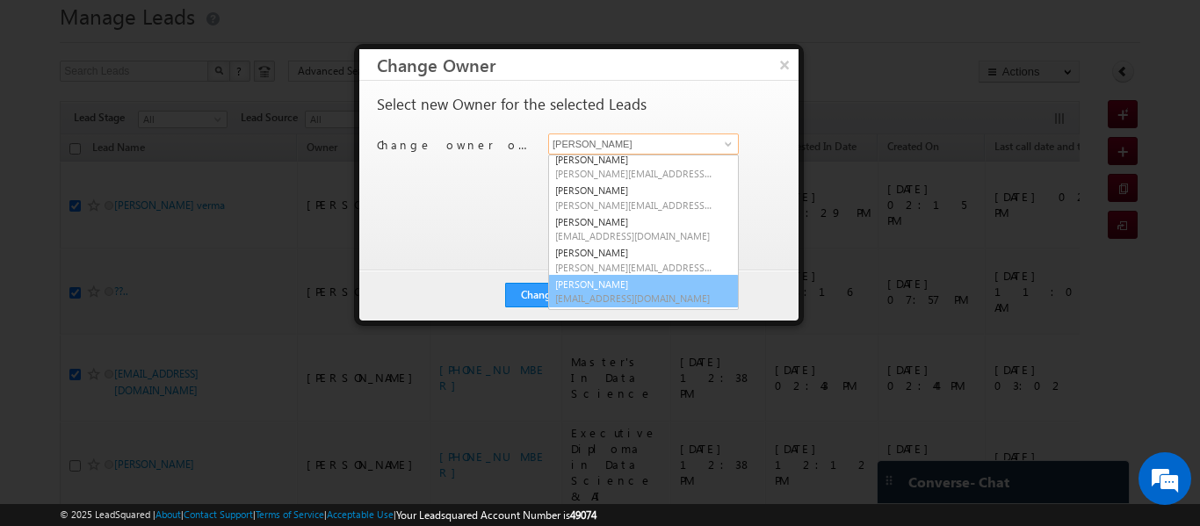
click at [618, 286] on link "Sphoorthi Valmiki sphoorthi.valmiki@upgrad.com" at bounding box center [643, 291] width 191 height 33
type input "Sphoorthi Valmiki"
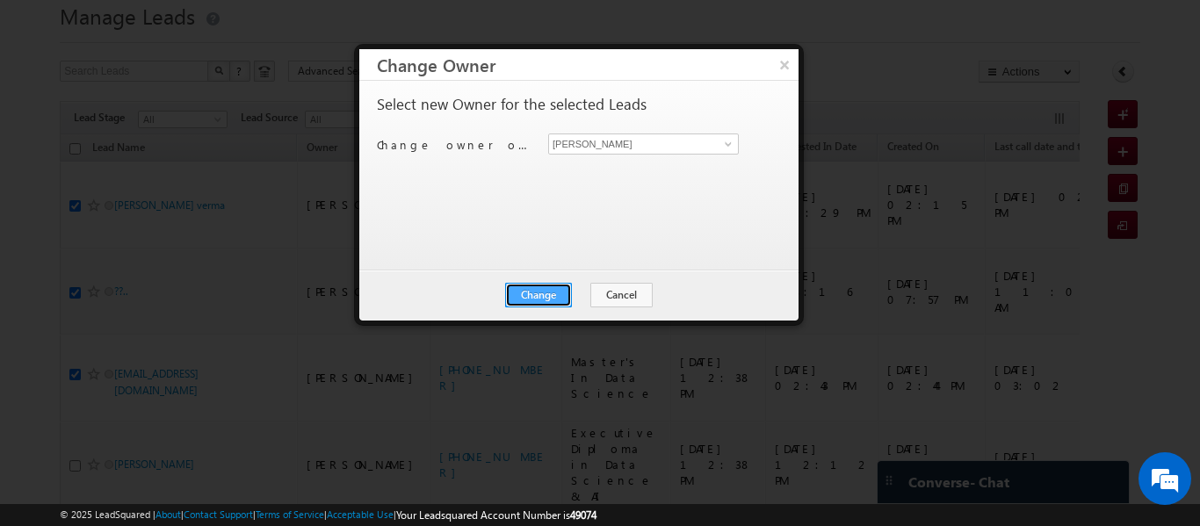
click at [530, 293] on button "Change" at bounding box center [538, 295] width 67 height 25
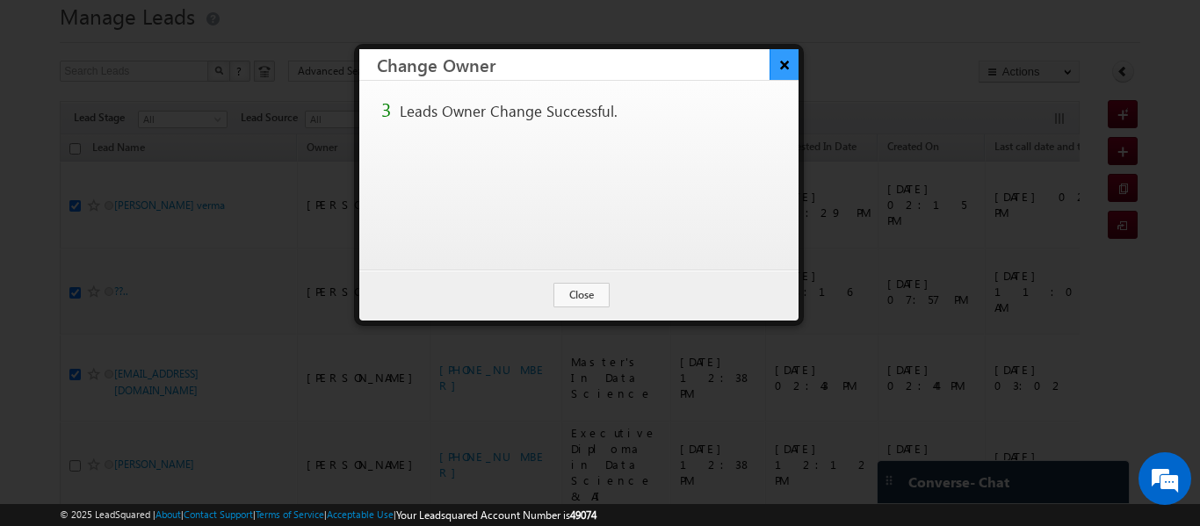
click at [786, 67] on button "×" at bounding box center [784, 64] width 29 height 31
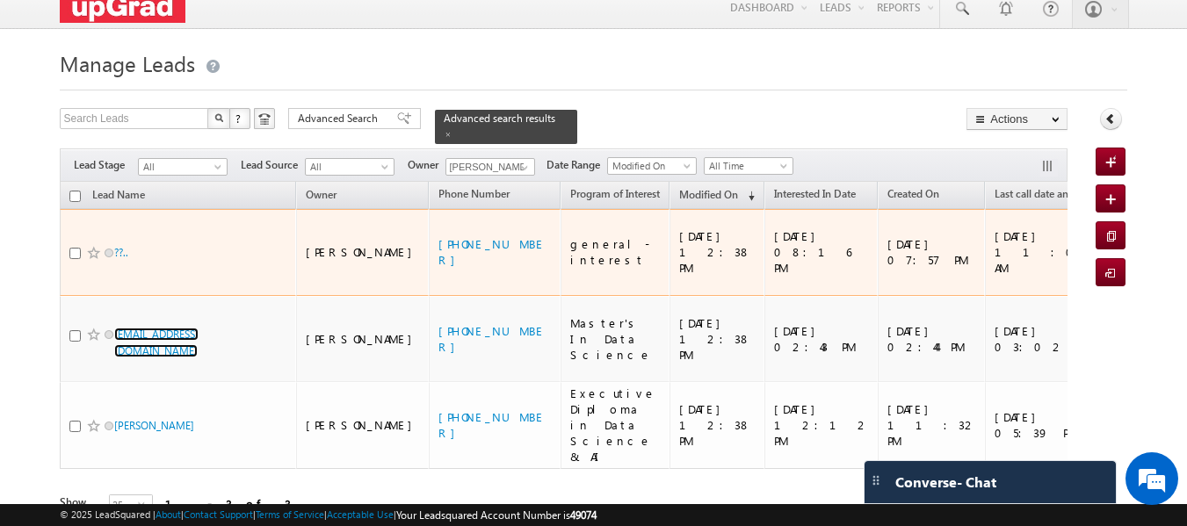
scroll to position [15, 0]
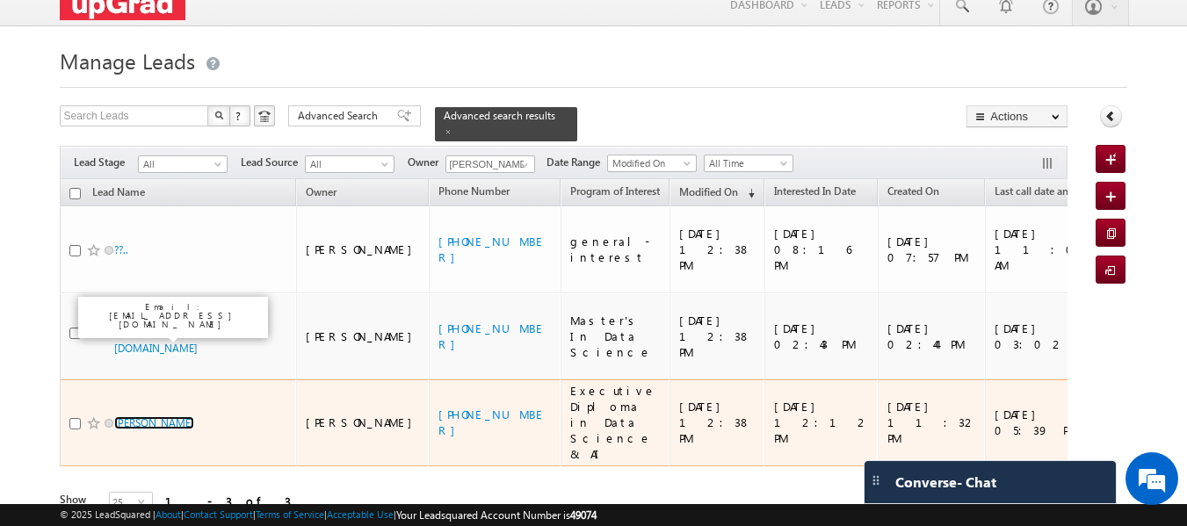
drag, startPoint x: 177, startPoint y: 329, endPoint x: 237, endPoint y: 317, distance: 60.8
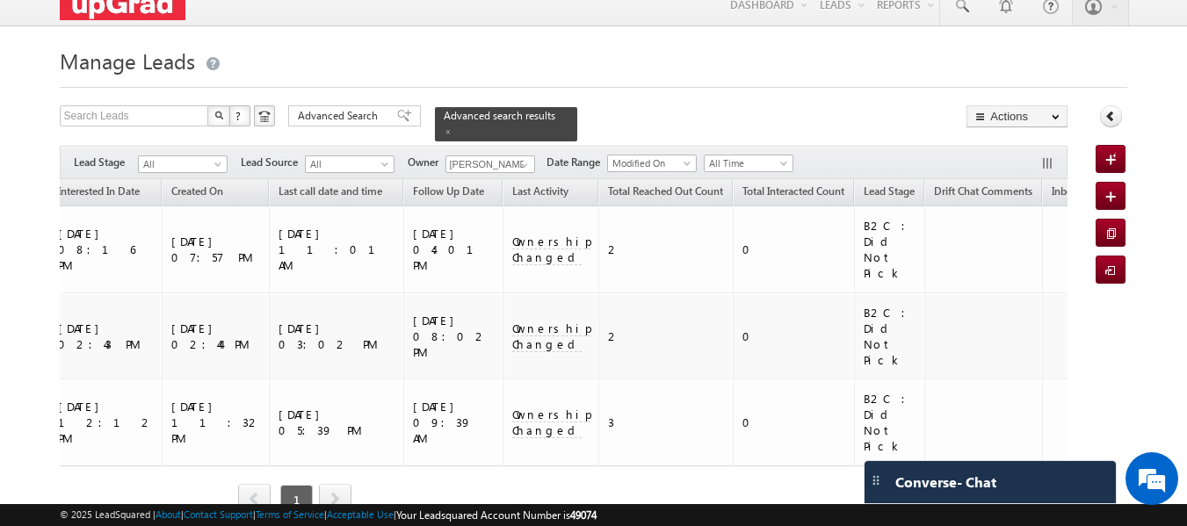
scroll to position [0, 531]
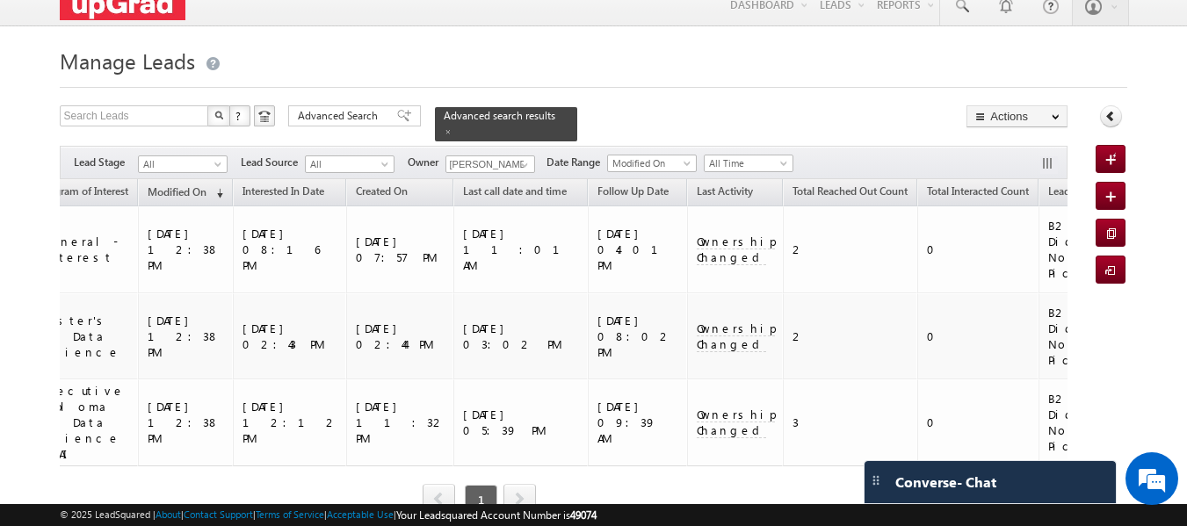
drag, startPoint x: 387, startPoint y: 435, endPoint x: 223, endPoint y: 415, distance: 165.5
click at [223, 415] on div "Lead Name Owner Phone Number Program of Interest City" at bounding box center [564, 360] width 1008 height 362
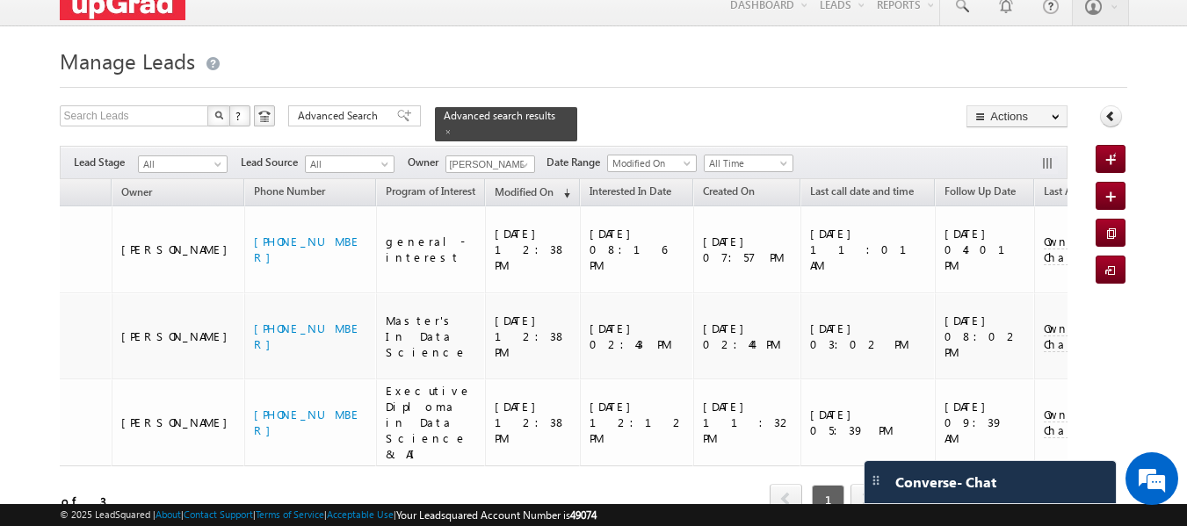
scroll to position [0, 0]
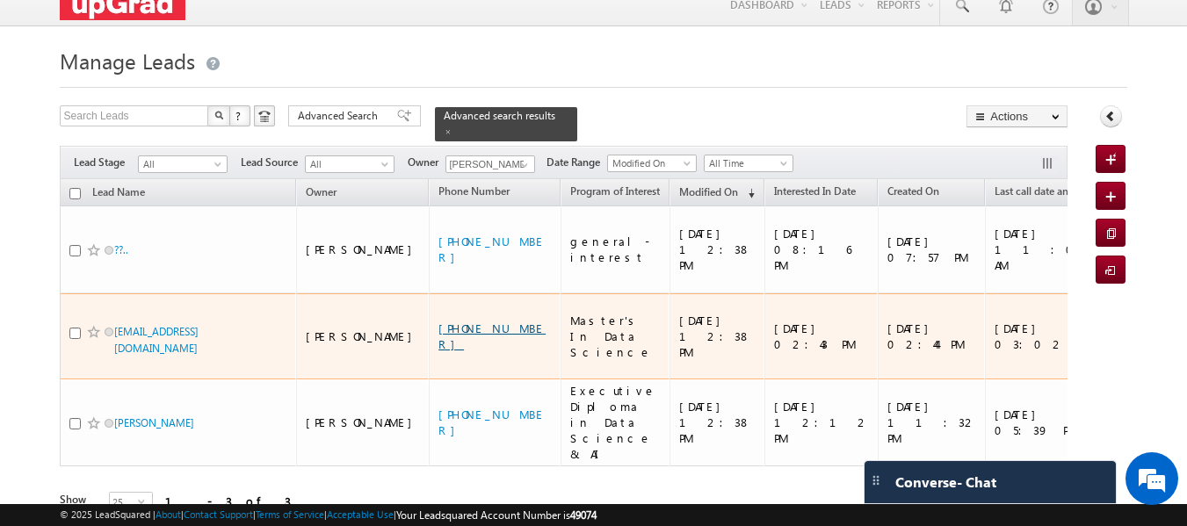
click at [438, 321] on link "+91-8800585497" at bounding box center [491, 336] width 107 height 31
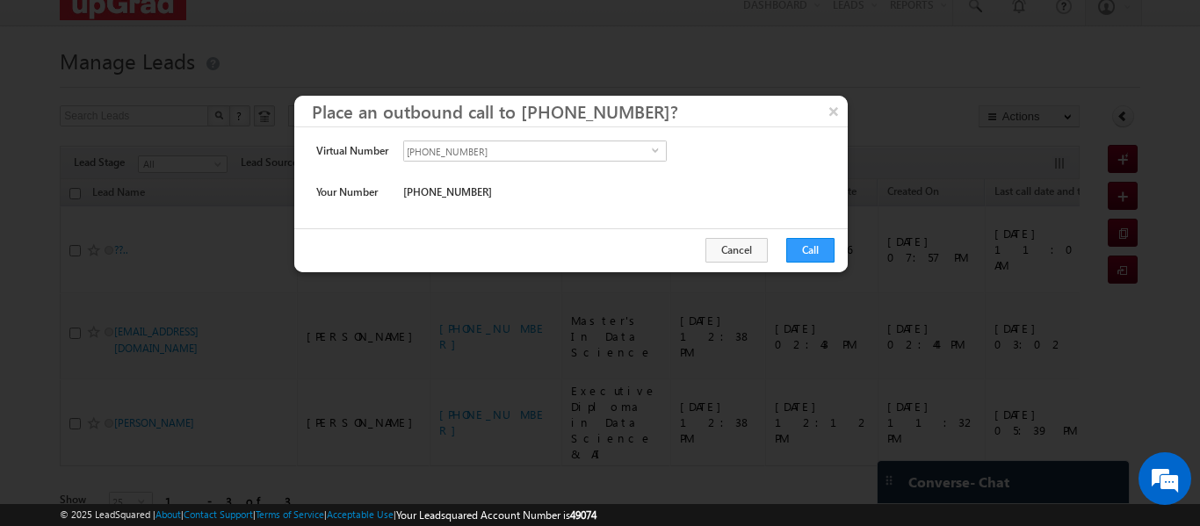
drag, startPoint x: 442, startPoint y: 192, endPoint x: 459, endPoint y: 190, distance: 16.8
click at [441, 191] on span "+91-9035835180" at bounding box center [447, 192] width 89 height 16
click at [806, 243] on button "Call" at bounding box center [810, 250] width 48 height 25
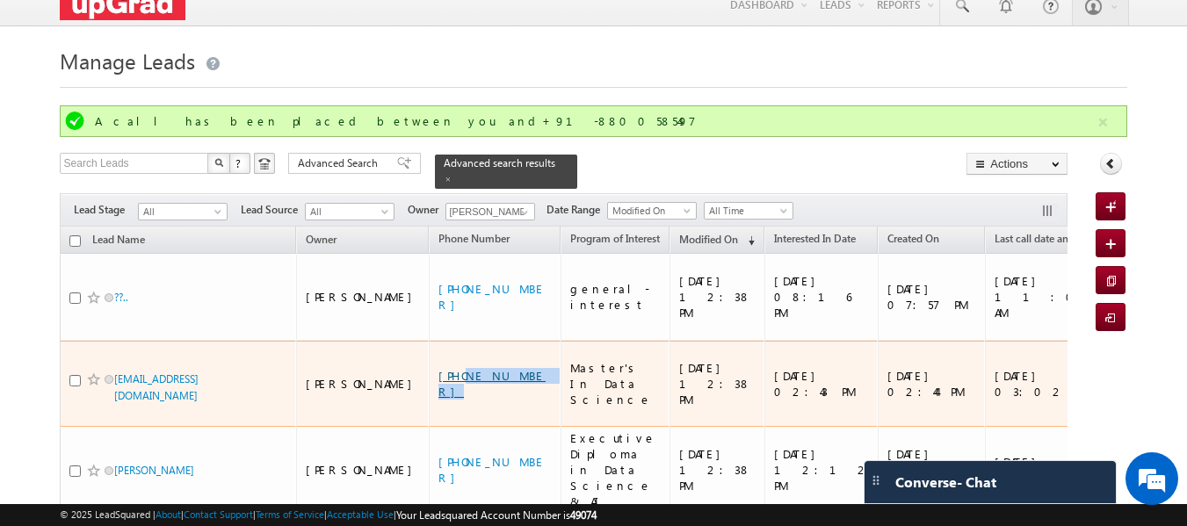
drag, startPoint x: 449, startPoint y: 326, endPoint x: 383, endPoint y: 322, distance: 66.0
click at [438, 368] on div "+91-8800585497" at bounding box center [495, 384] width 114 height 32
copy link "8800585497"
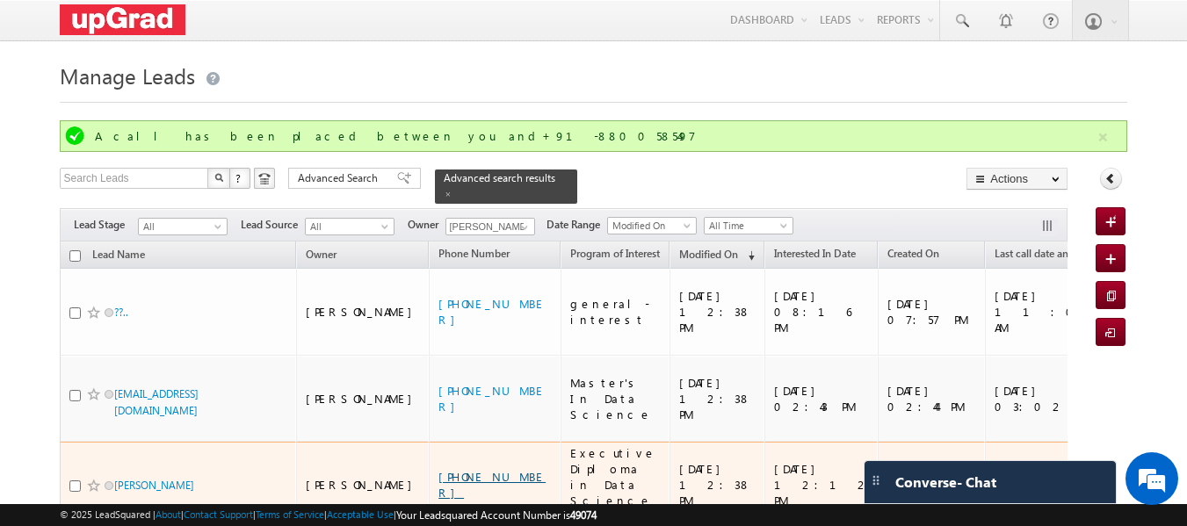
click at [438, 469] on link "+91-8595691426" at bounding box center [491, 484] width 107 height 31
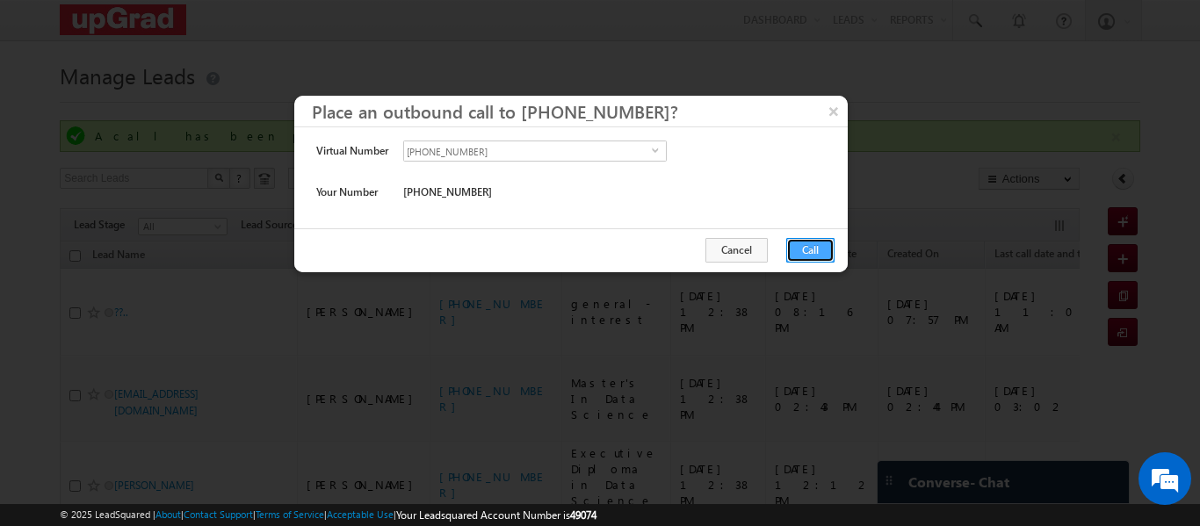
click at [810, 249] on button "Call" at bounding box center [810, 250] width 48 height 25
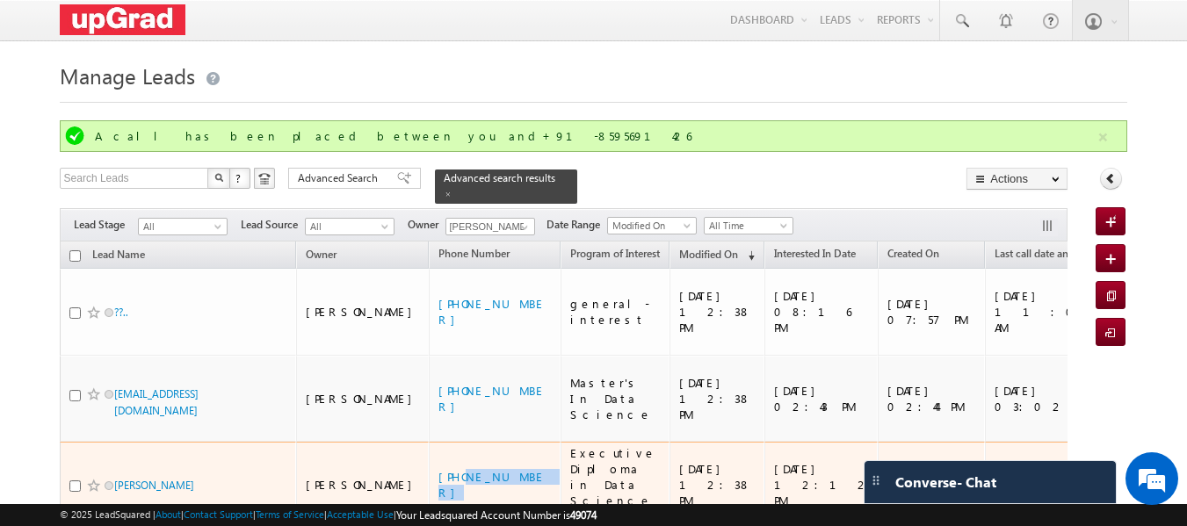
drag, startPoint x: 457, startPoint y: 398, endPoint x: 382, endPoint y: 404, distance: 74.9
click at [438, 469] on div "+91-8595691426" at bounding box center [495, 485] width 114 height 32
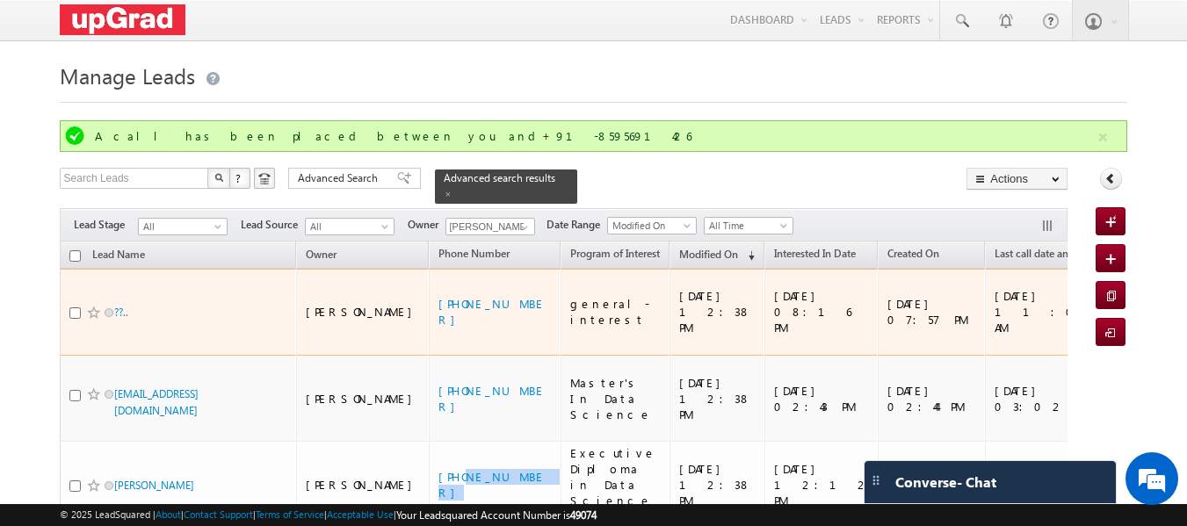
copy link "8595691426"
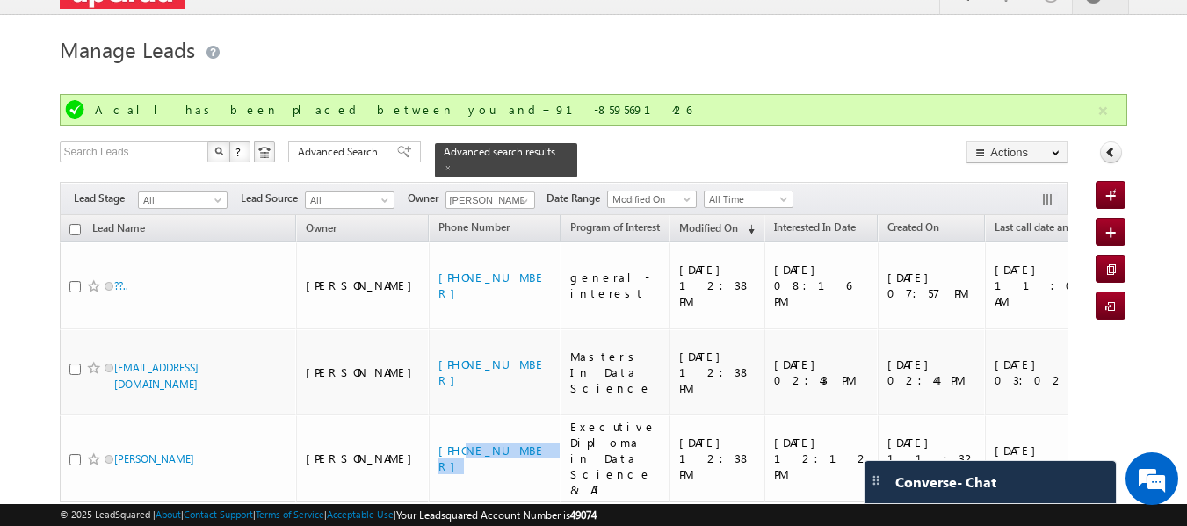
scroll to position [52, 0]
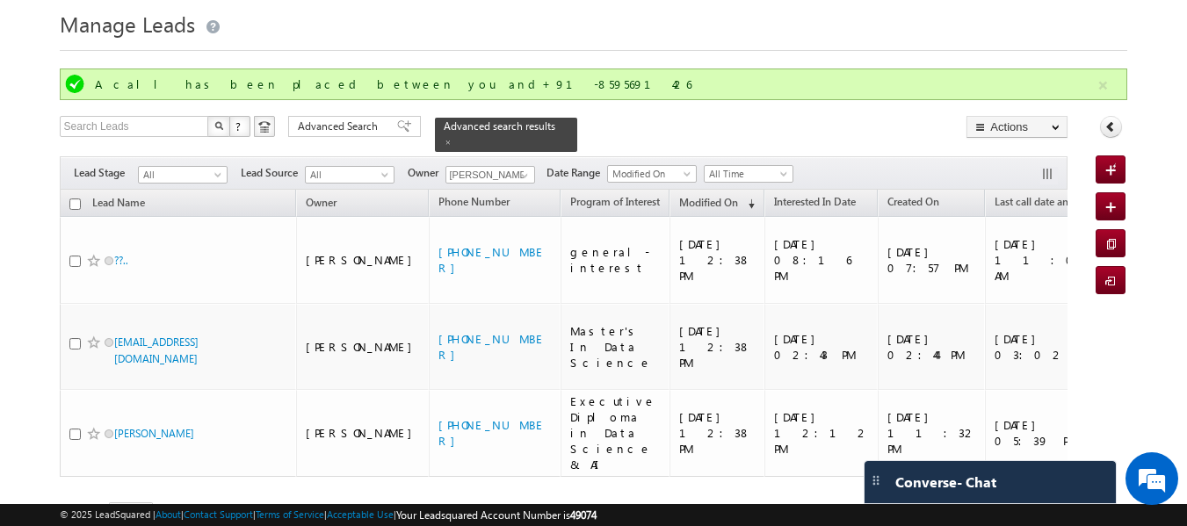
click at [363, 477] on div "Refresh first prev 1 next last 1 - 3 of 3" at bounding box center [564, 502] width 1008 height 51
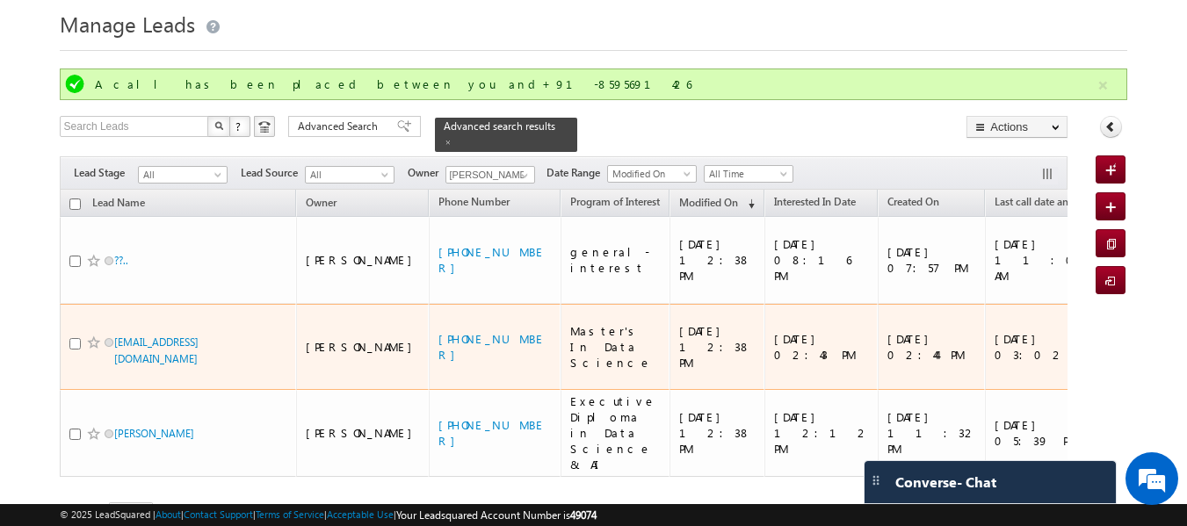
click at [77, 338] on input "checkbox" at bounding box center [74, 343] width 11 height 11
checkbox input "true"
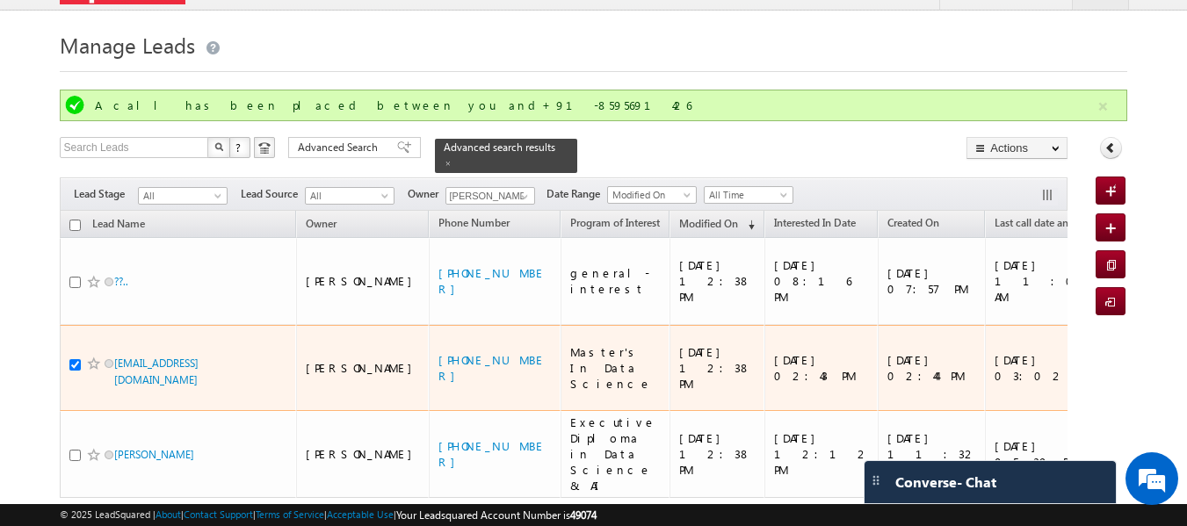
scroll to position [0, 0]
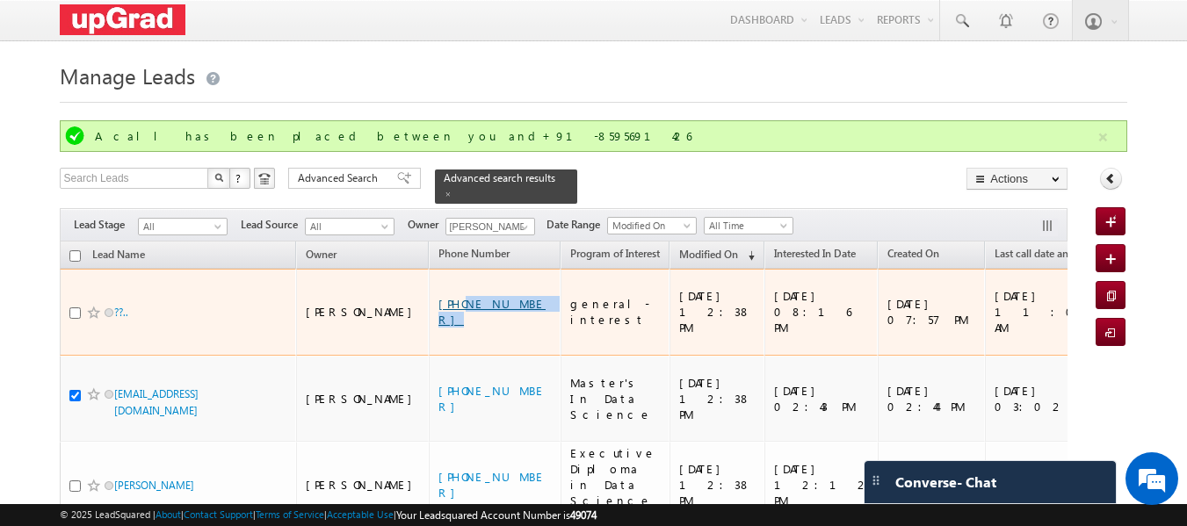
drag, startPoint x: 452, startPoint y: 284, endPoint x: 382, endPoint y: 289, distance: 69.6
click at [438, 296] on div "+91-8086961893" at bounding box center [495, 312] width 114 height 32
copy link "8086961893"
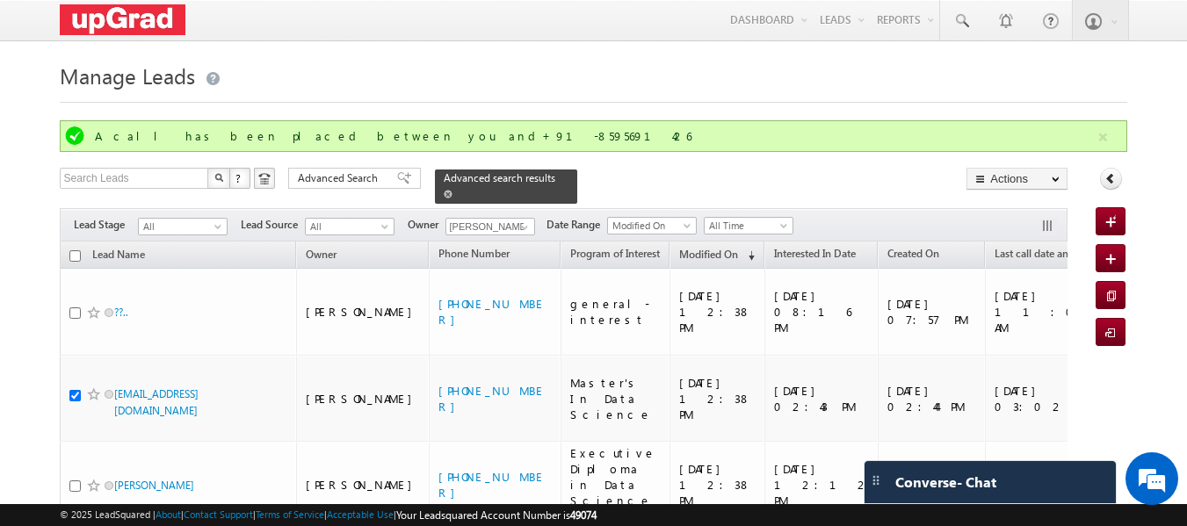
click at [461, 179] on span "Advanced search results" at bounding box center [500, 177] width 112 height 13
click at [520, 220] on span at bounding box center [524, 227] width 14 height 14
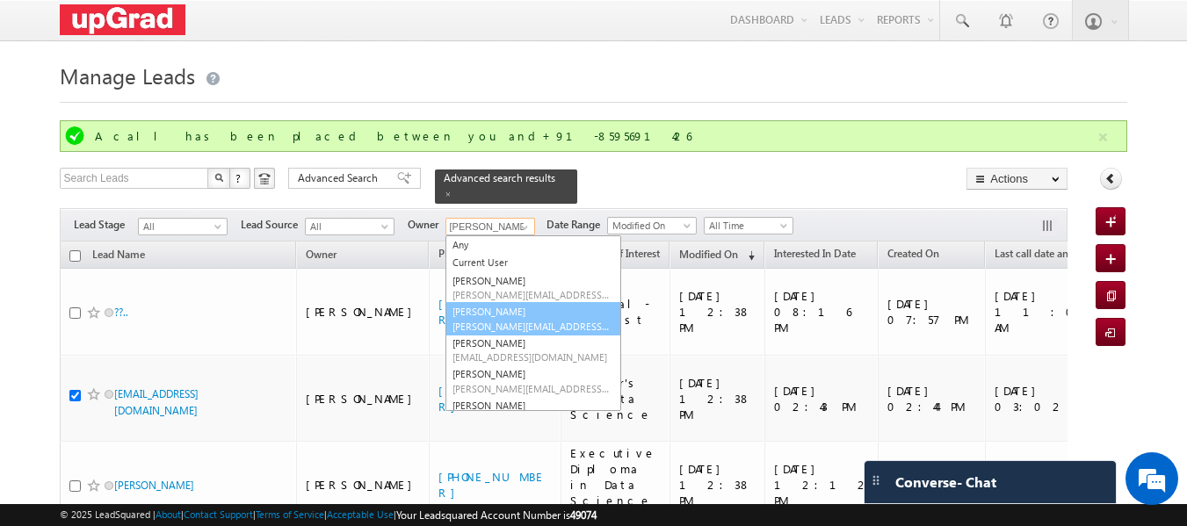
click at [498, 320] on span "rajib.chowdhury@upgrad.com" at bounding box center [531, 326] width 158 height 13
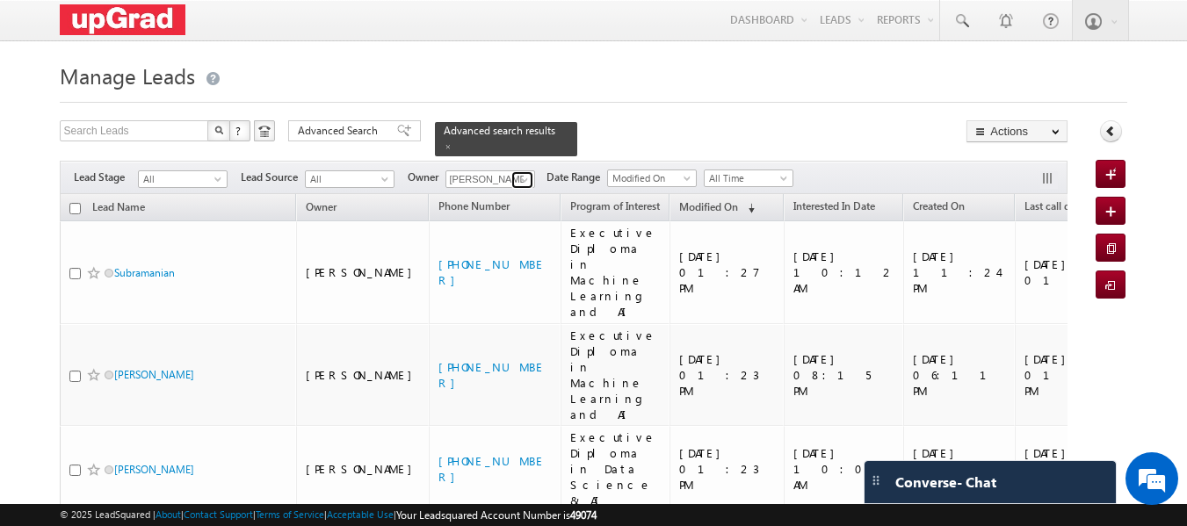
click at [530, 173] on span at bounding box center [524, 180] width 14 height 14
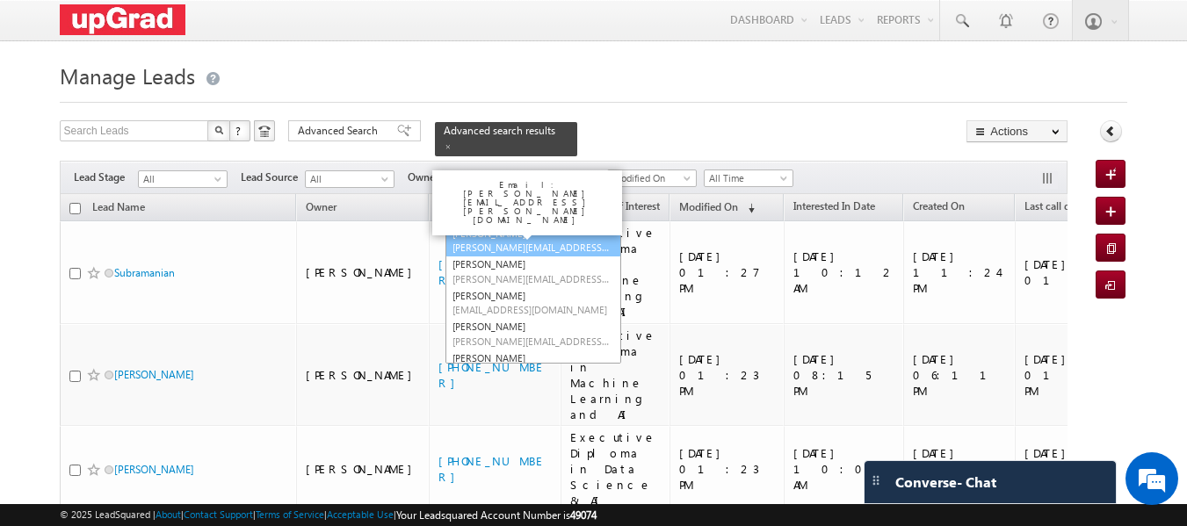
click at [522, 228] on link "Balamurugan Ranganathan Balamurugan.ranganathan@upgrad.com" at bounding box center [533, 240] width 176 height 33
type input "Balamurugan Ranganathan"
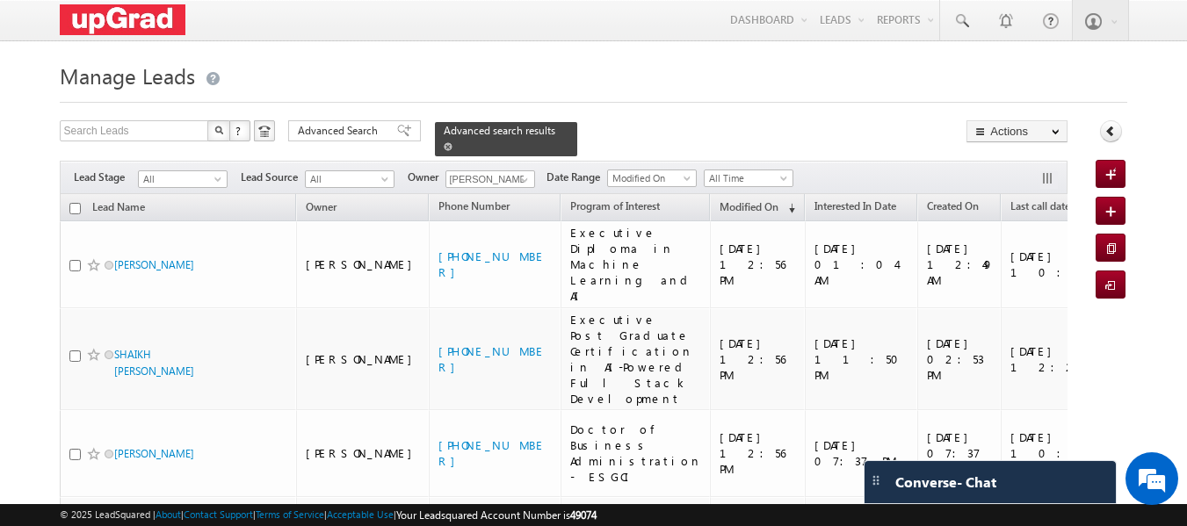
click at [452, 142] on span at bounding box center [448, 146] width 9 height 9
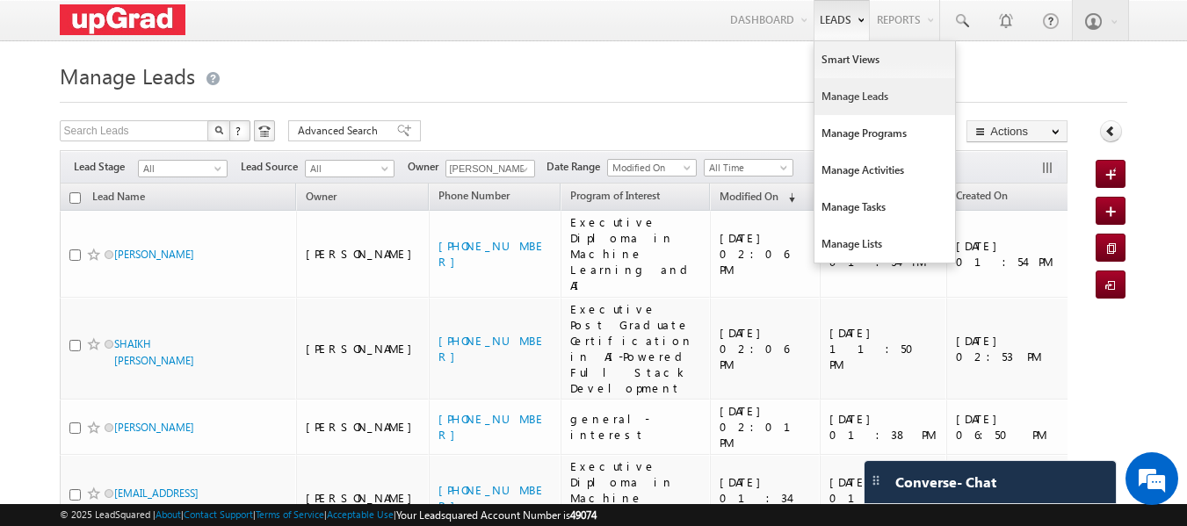
click at [861, 91] on link "Manage Leads" at bounding box center [884, 96] width 141 height 37
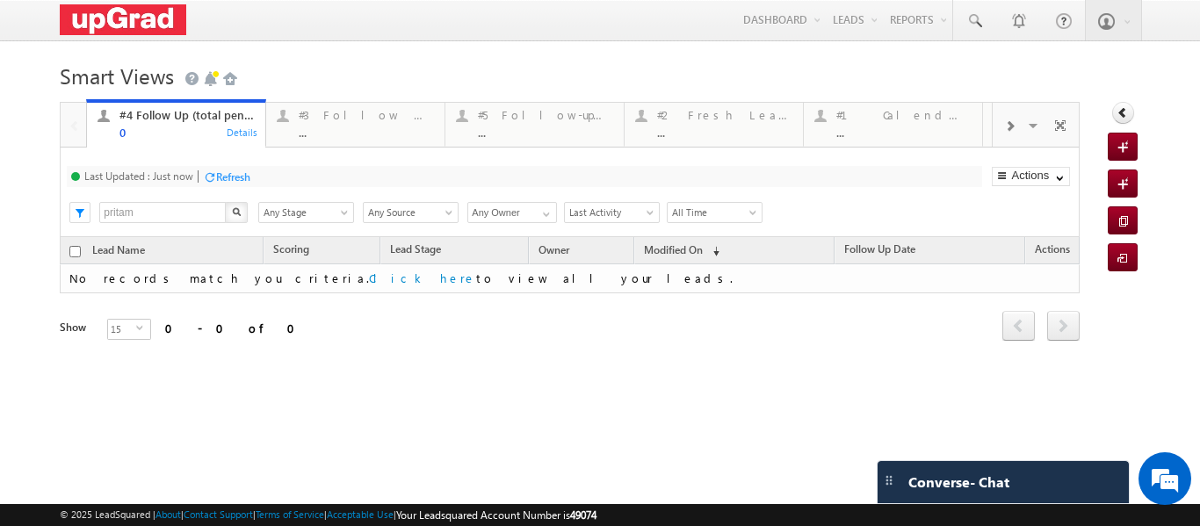
click at [1004, 128] on span at bounding box center [1009, 126] width 11 height 14
click at [1004, 127] on span at bounding box center [1009, 126] width 11 height 14
click at [719, 121] on div "#7 Counsel Today" at bounding box center [724, 115] width 135 height 14
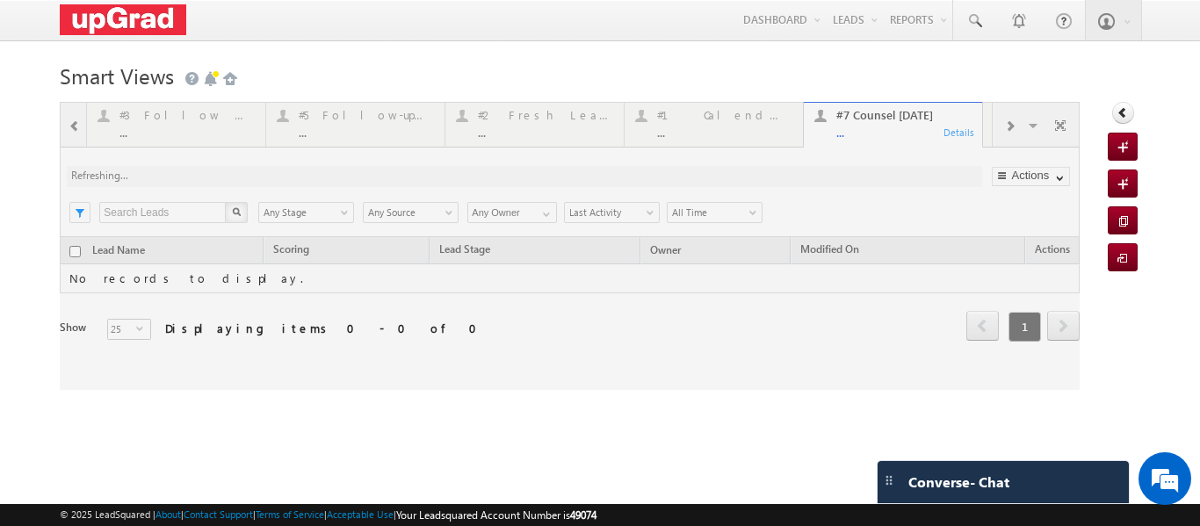
click at [857, 131] on div at bounding box center [570, 246] width 1020 height 288
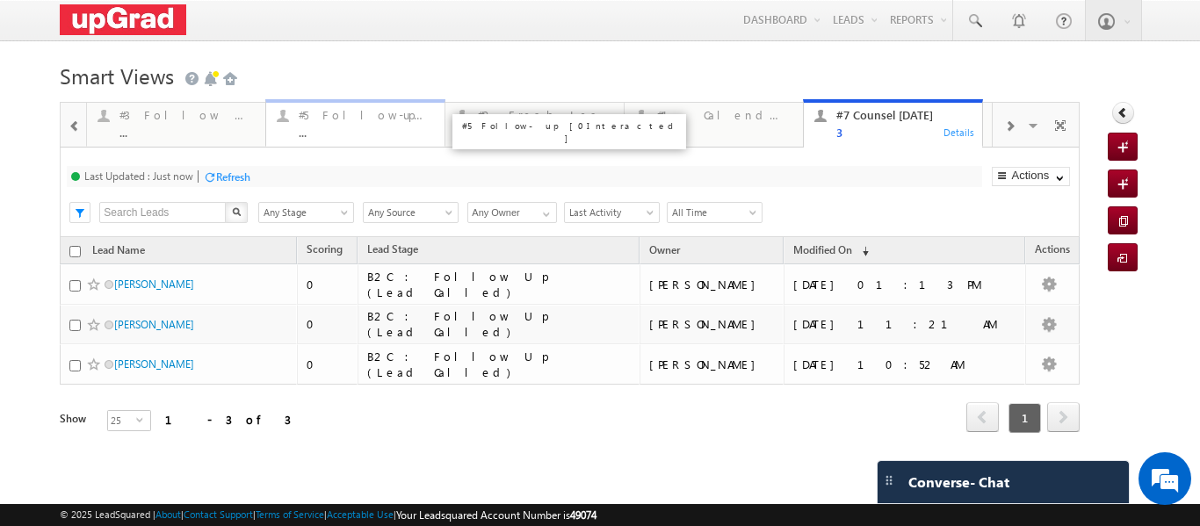
click at [335, 126] on div "#5 Follow-up [ 0 Interacted ] ..." at bounding box center [366, 122] width 135 height 34
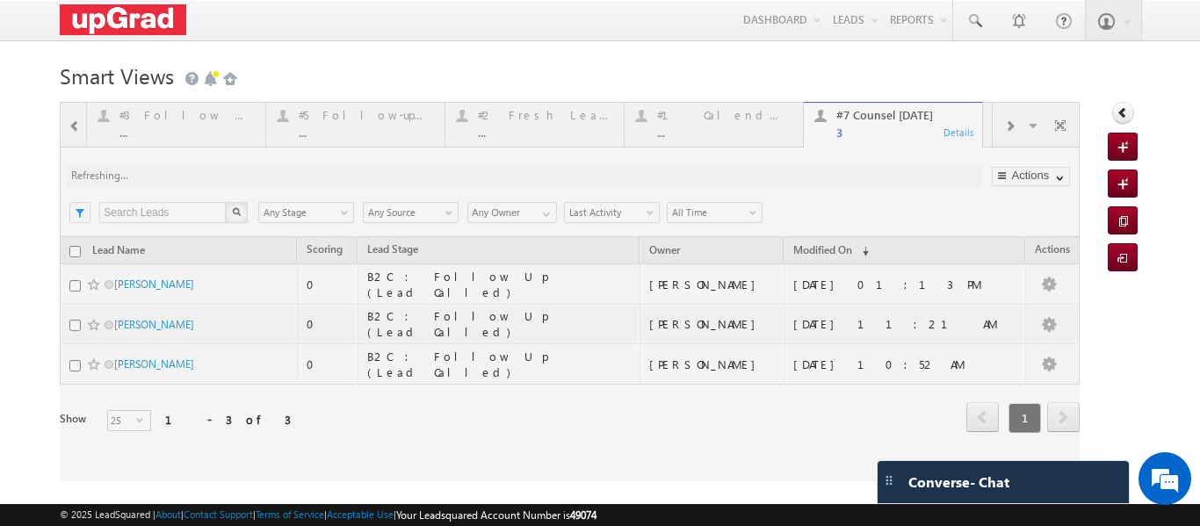
click at [177, 127] on div at bounding box center [570, 291] width 1020 height 379
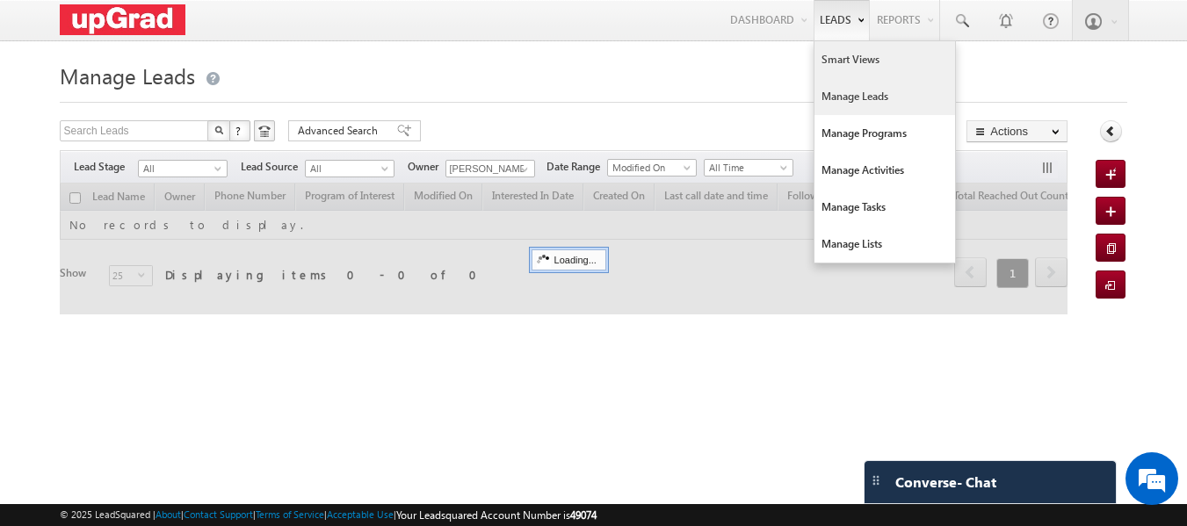
click at [829, 64] on link "Smart Views" at bounding box center [884, 59] width 141 height 37
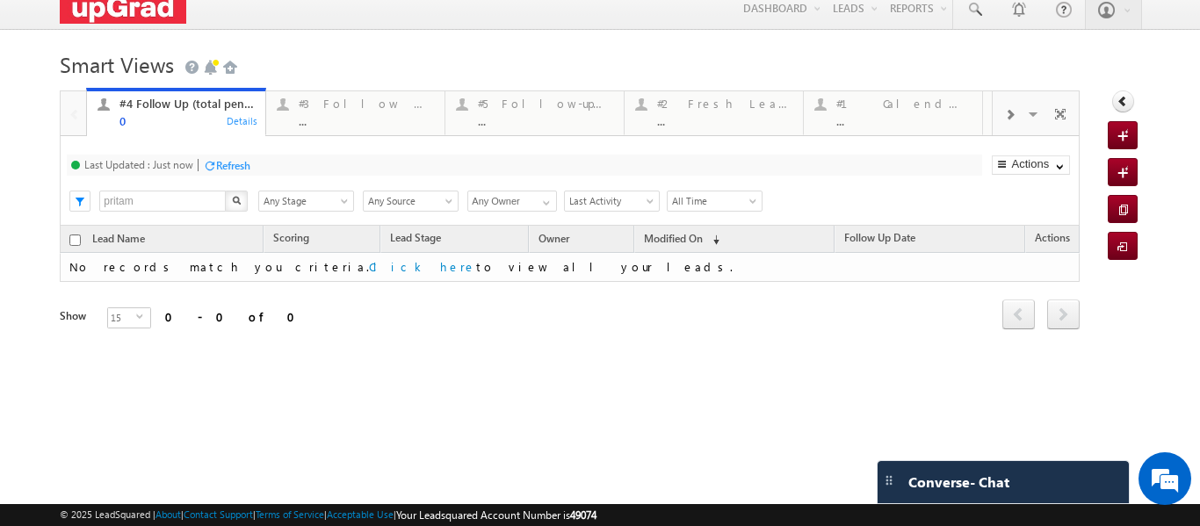
scroll to position [15, 0]
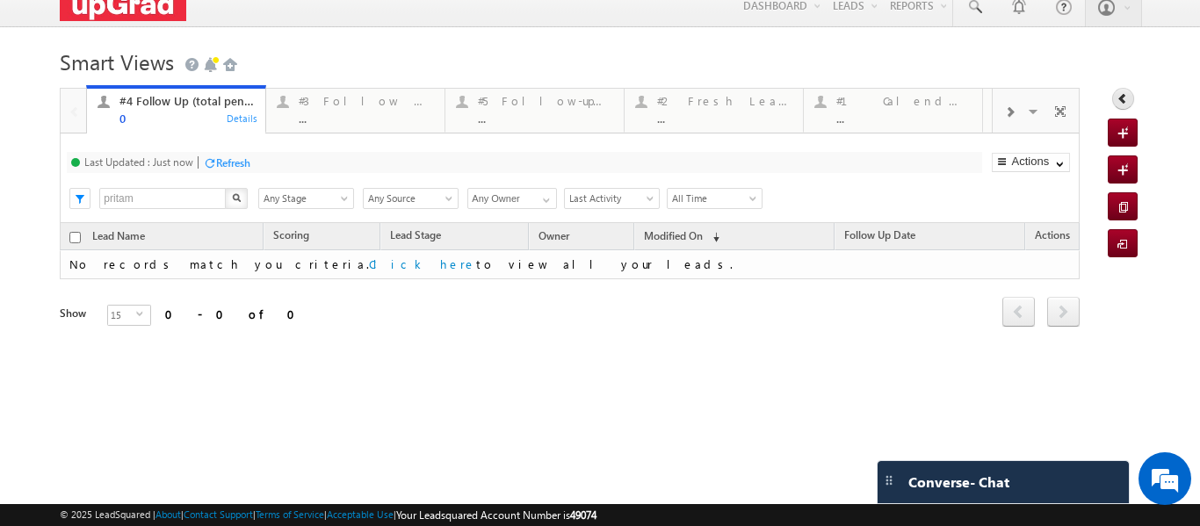
click at [1117, 95] on icon at bounding box center [1123, 98] width 12 height 12
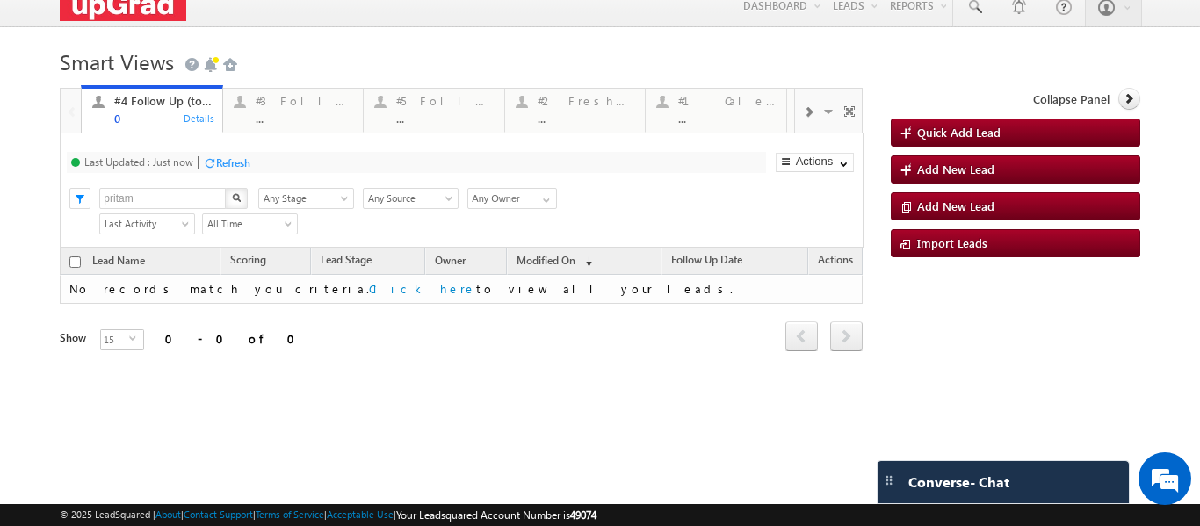
scroll to position [0, 0]
click at [286, 125] on link "#3 Follow Up Leads-Interacted ... Details" at bounding box center [293, 108] width 142 height 47
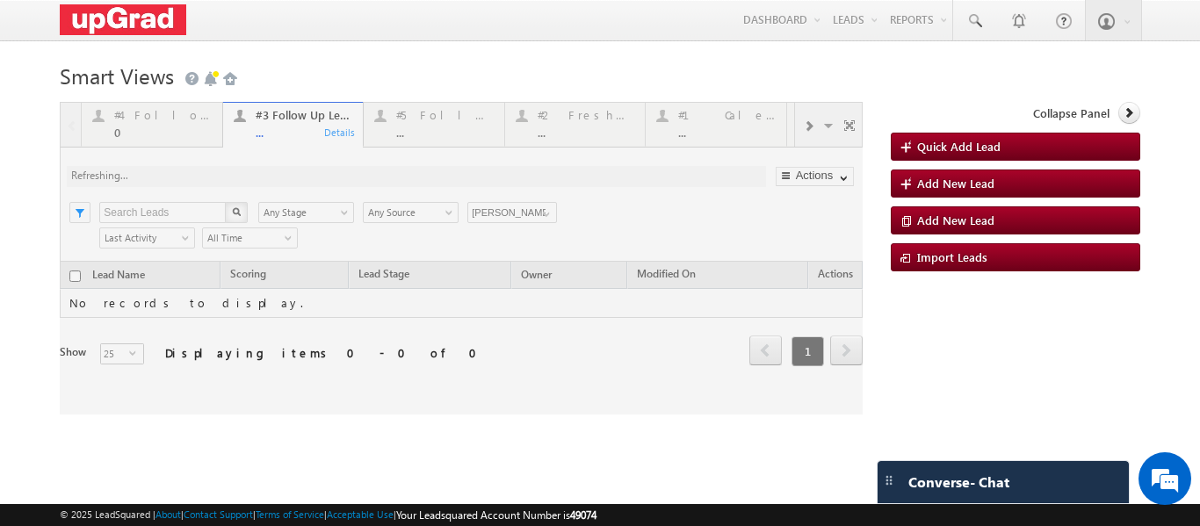
click at [278, 131] on div at bounding box center [461, 258] width 803 height 313
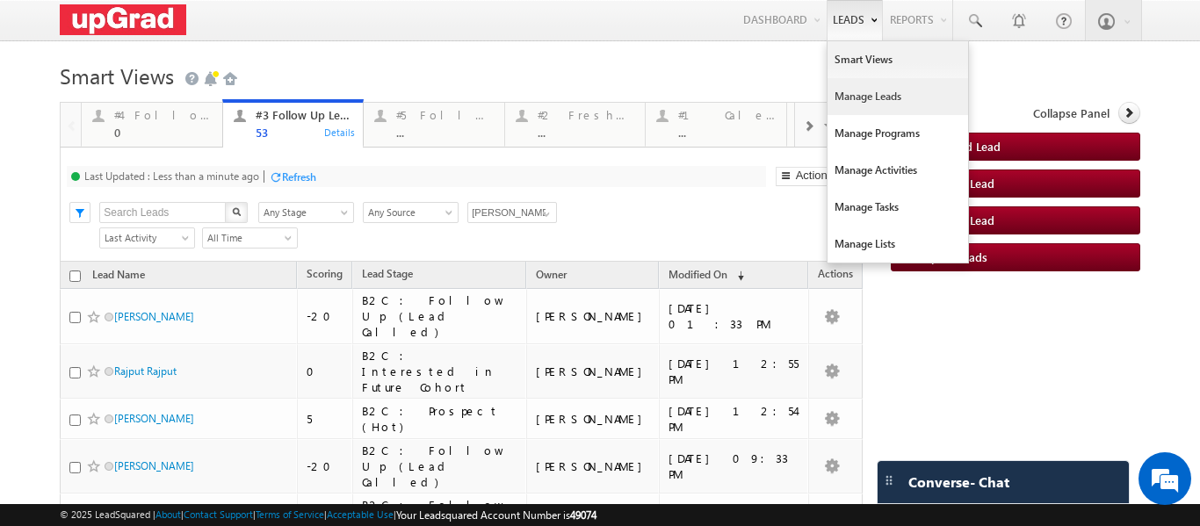
click at [862, 105] on link "Manage Leads" at bounding box center [898, 96] width 141 height 37
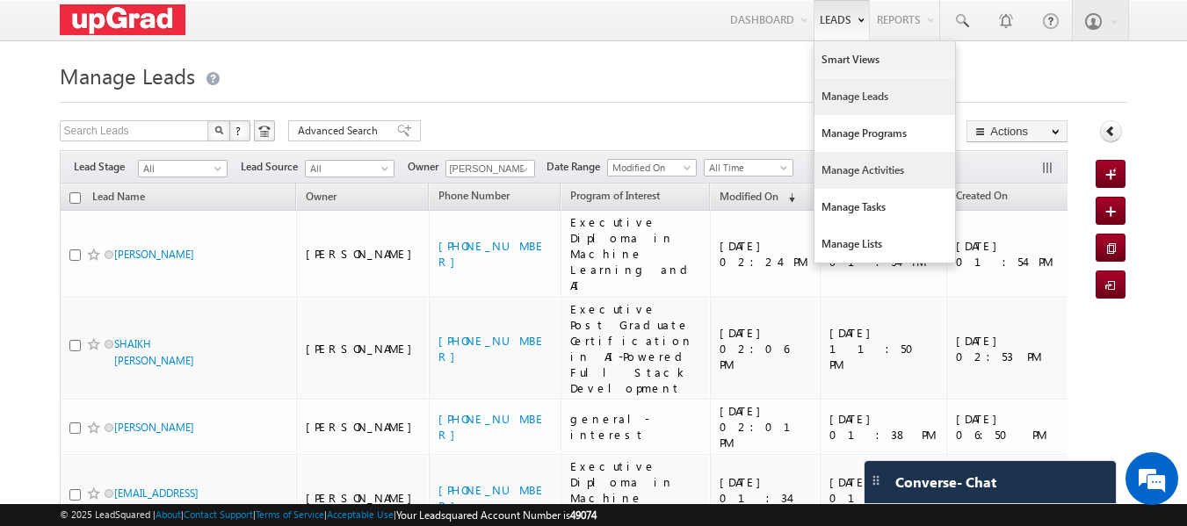
click at [917, 167] on link "Manage Activities" at bounding box center [884, 170] width 141 height 37
click at [898, 180] on link "Manage Activities" at bounding box center [884, 170] width 141 height 37
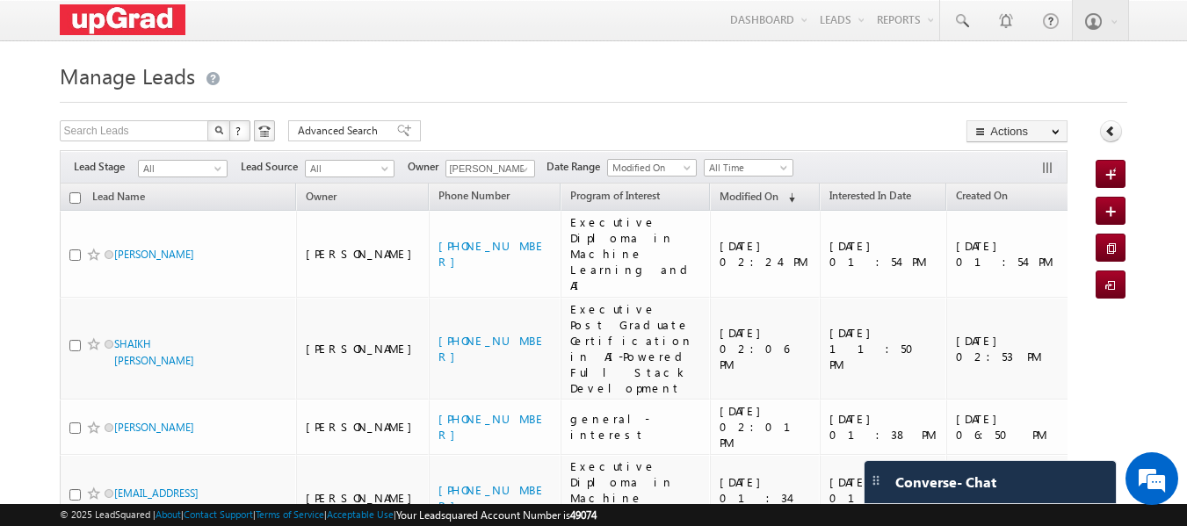
click at [1080, 193] on span "Last call date and time" at bounding box center [1132, 195] width 104 height 13
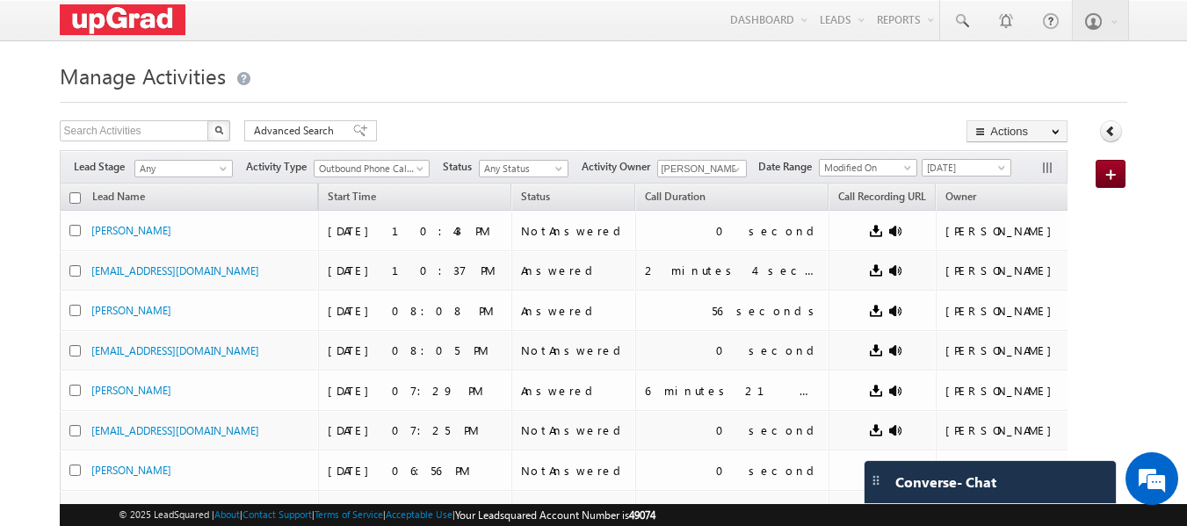
click at [1041, 160] on div at bounding box center [1053, 168] width 26 height 19
click at [1047, 169] on button "button" at bounding box center [1049, 170] width 18 height 18
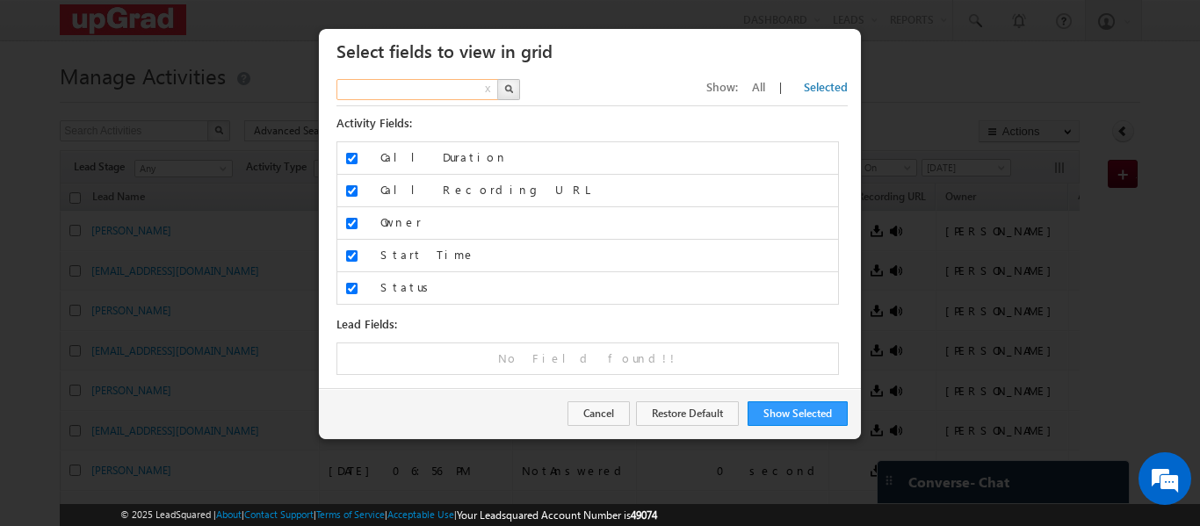
click at [453, 84] on input "text" at bounding box center [417, 89] width 163 height 21
type input "Search Fields"
